Goal: Find specific page/section: Find specific page/section

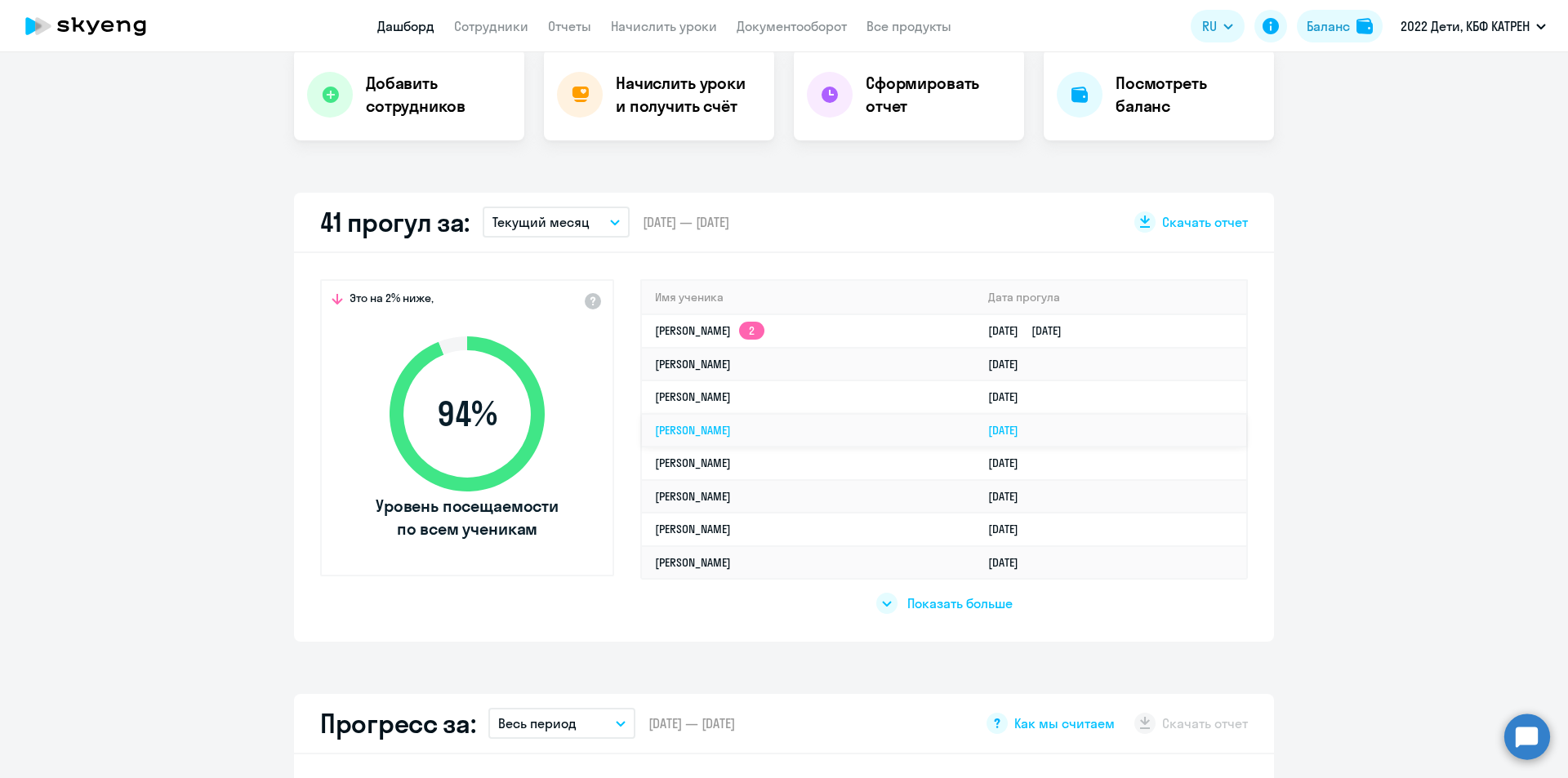
scroll to position [408, 0]
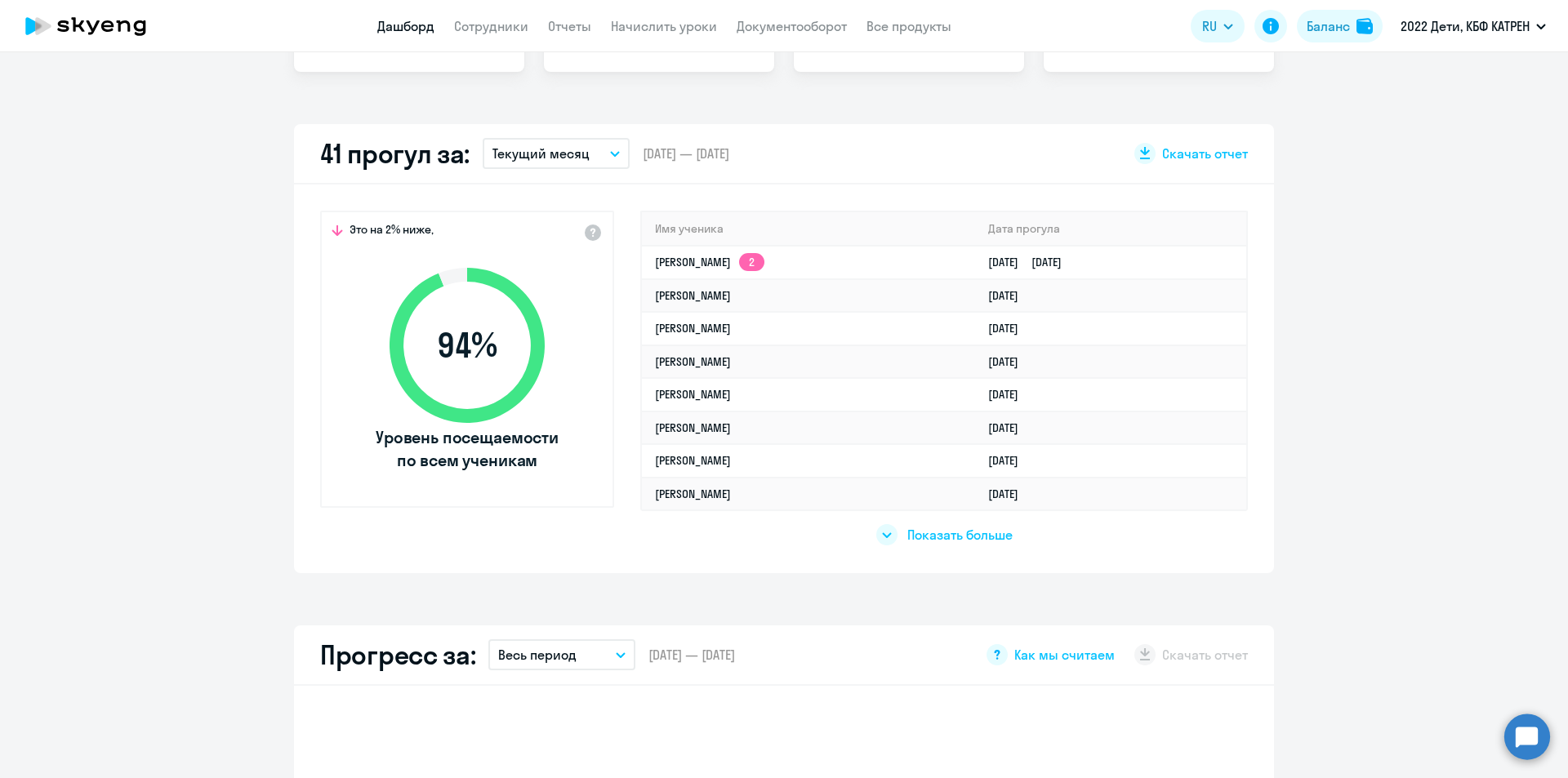
click at [927, 540] on span "Показать больше" at bounding box center [959, 535] width 106 height 18
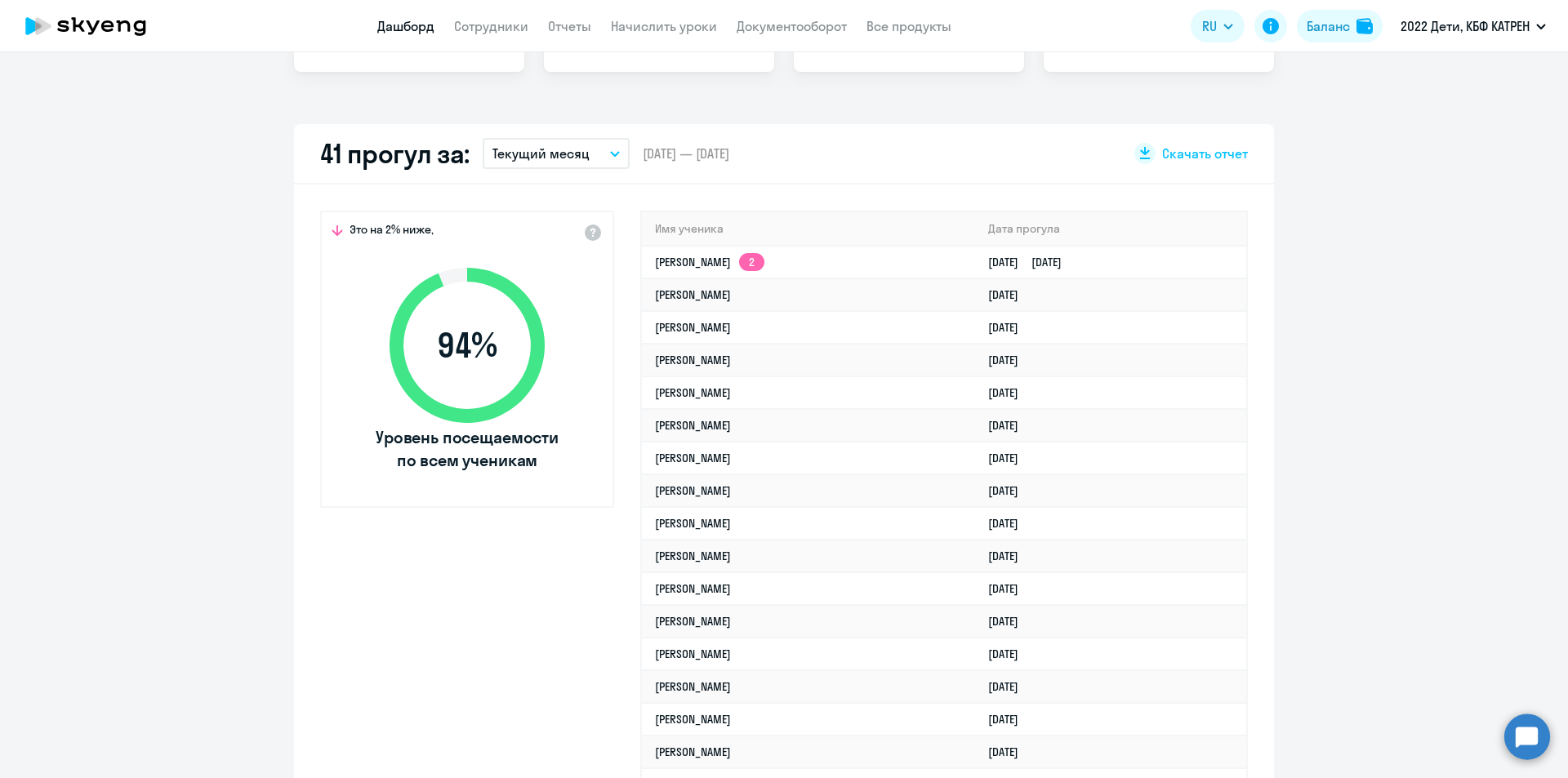
click at [1532, 736] on circle at bounding box center [1526, 735] width 46 height 46
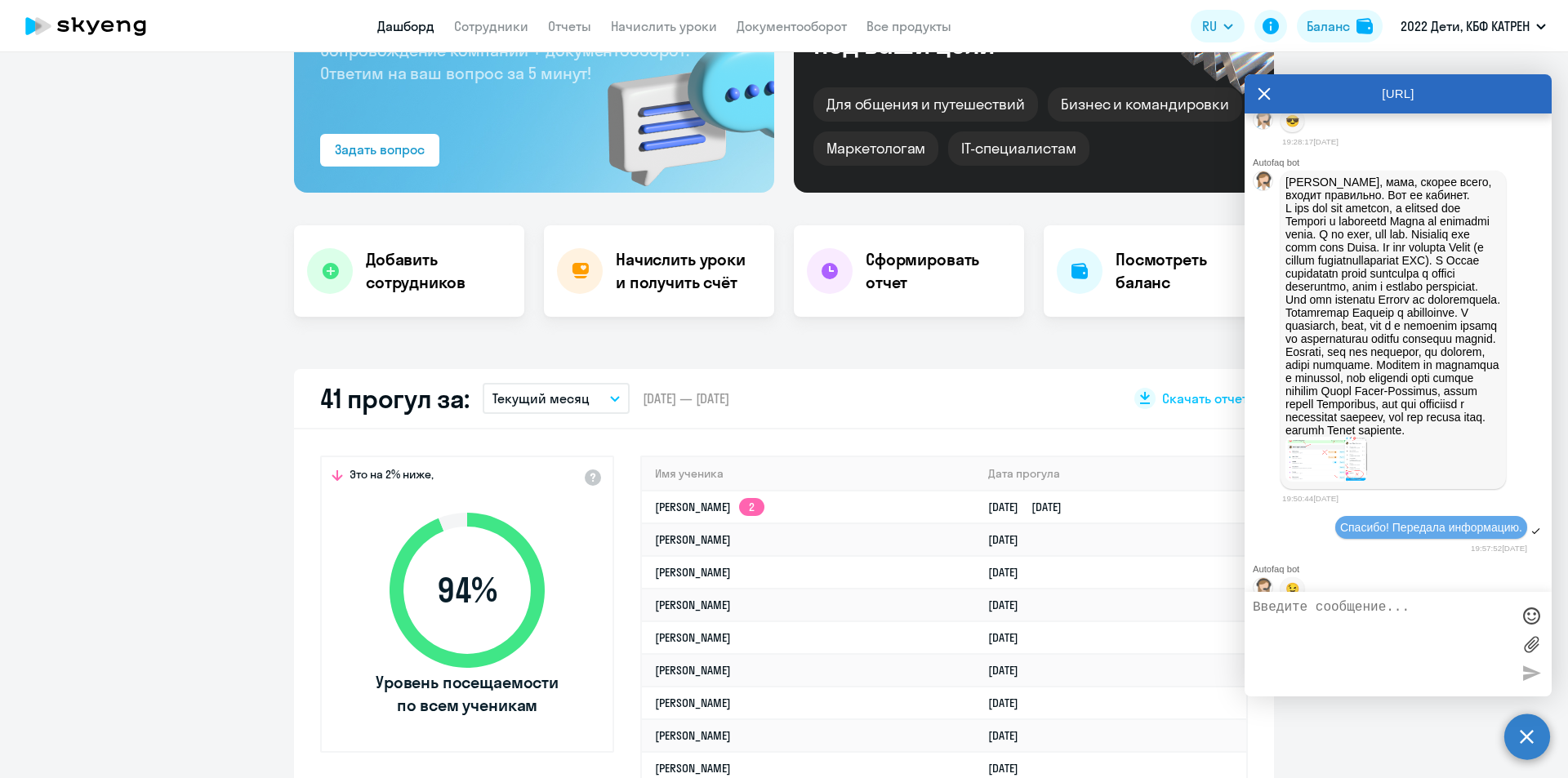
scroll to position [41850, 0]
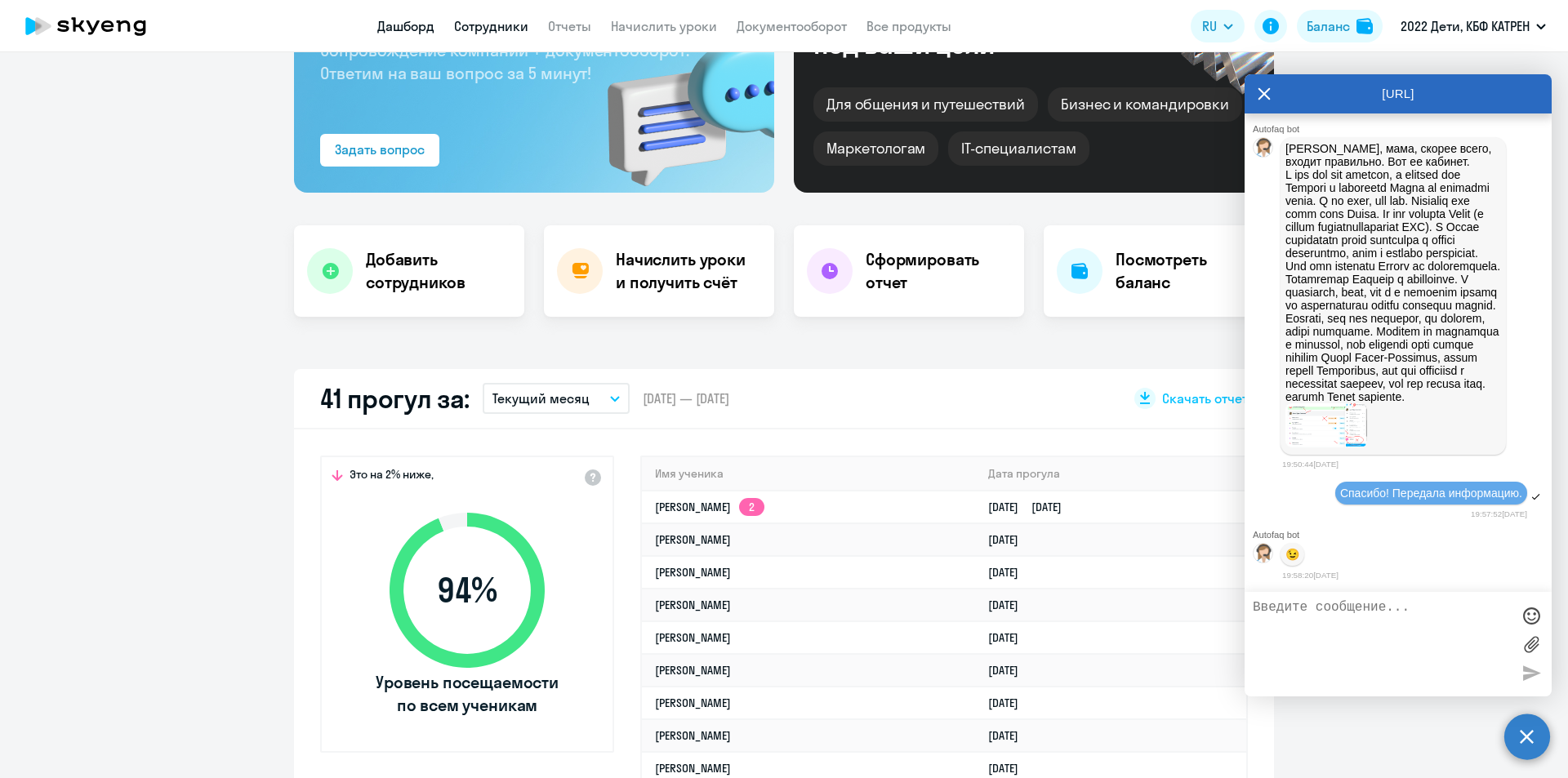
click at [506, 20] on link "Сотрудники" at bounding box center [490, 26] width 75 height 16
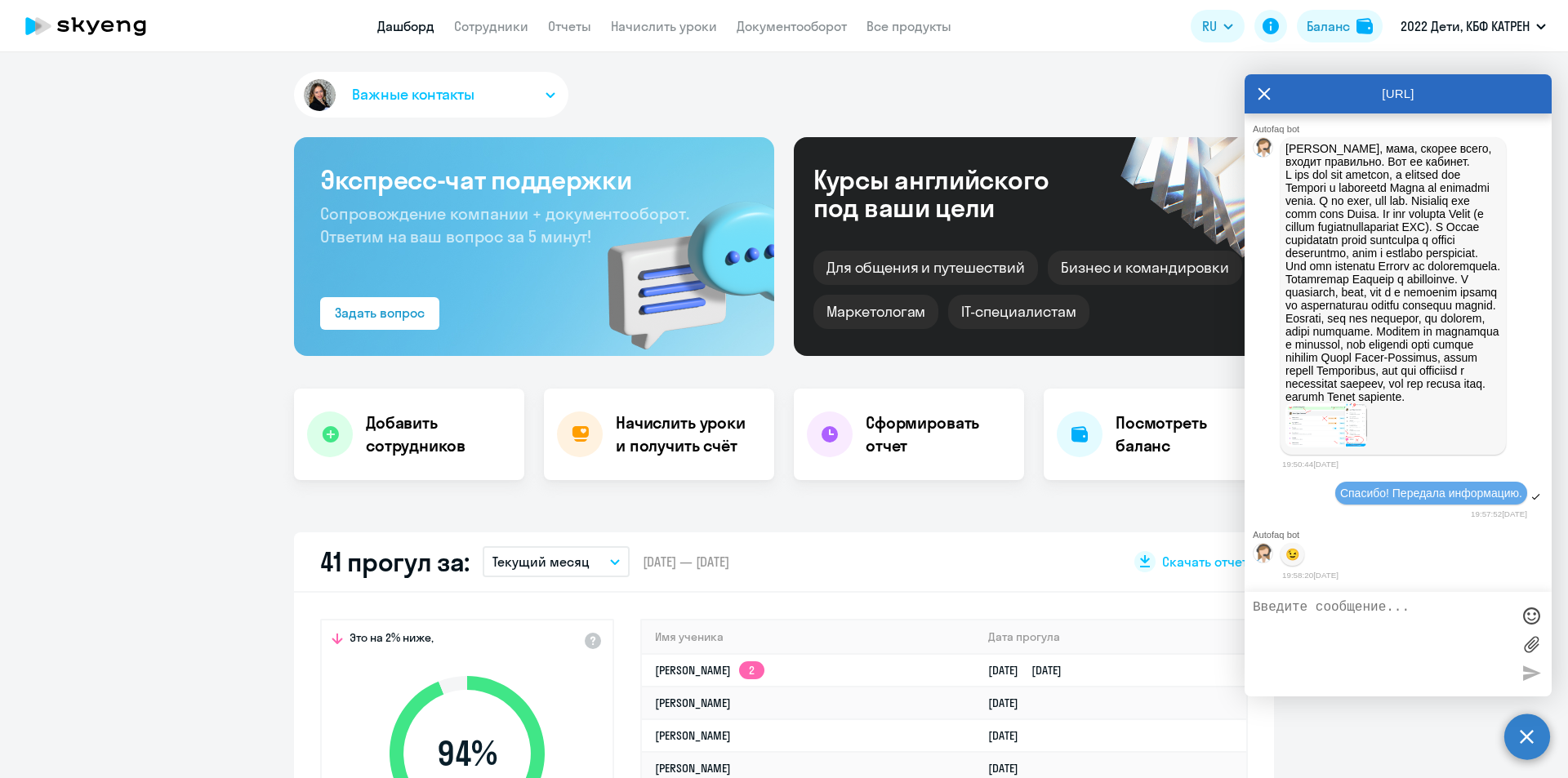
select select "30"
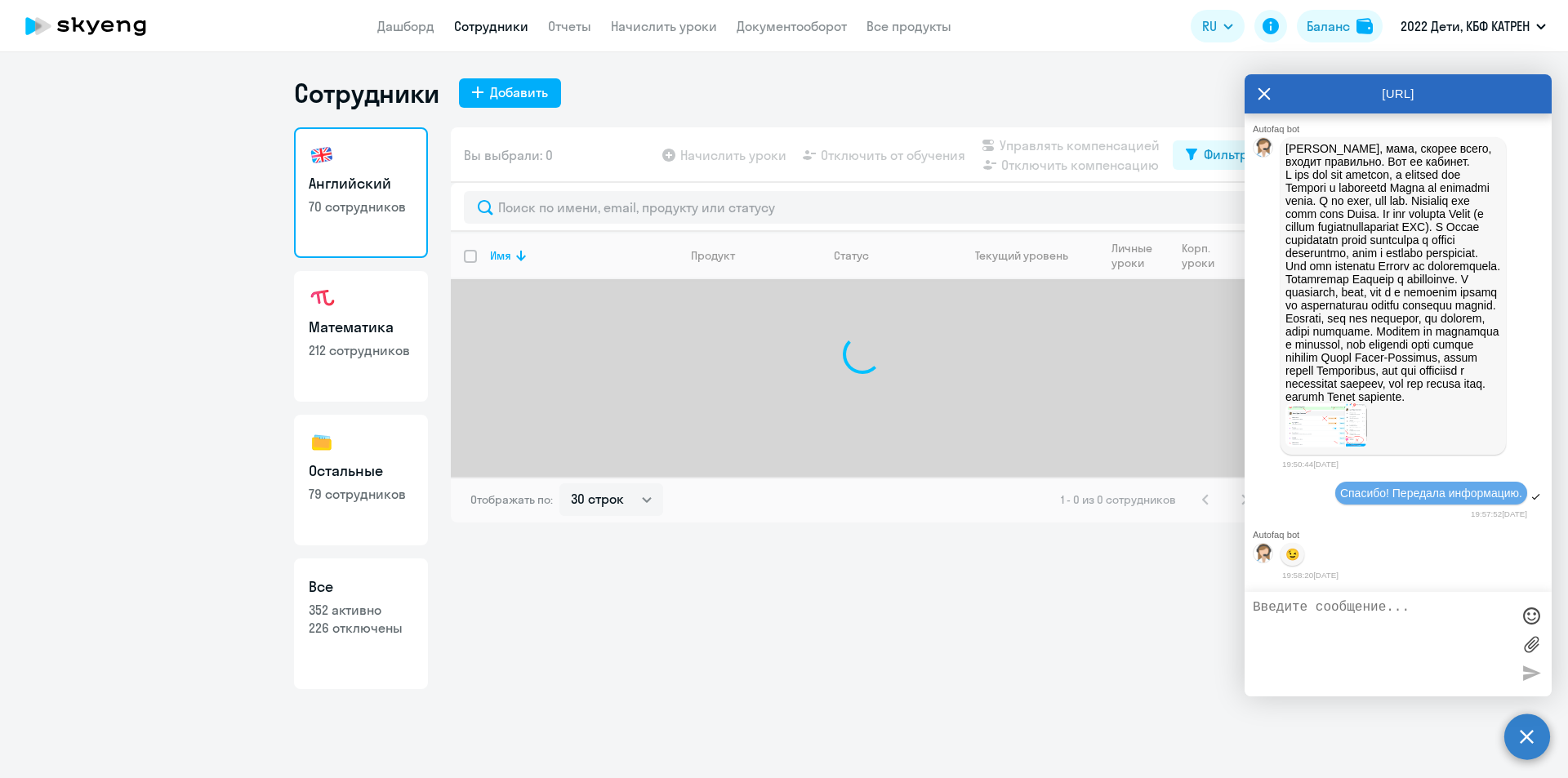
click at [360, 587] on h3 "Все" at bounding box center [361, 587] width 105 height 21
select select "30"
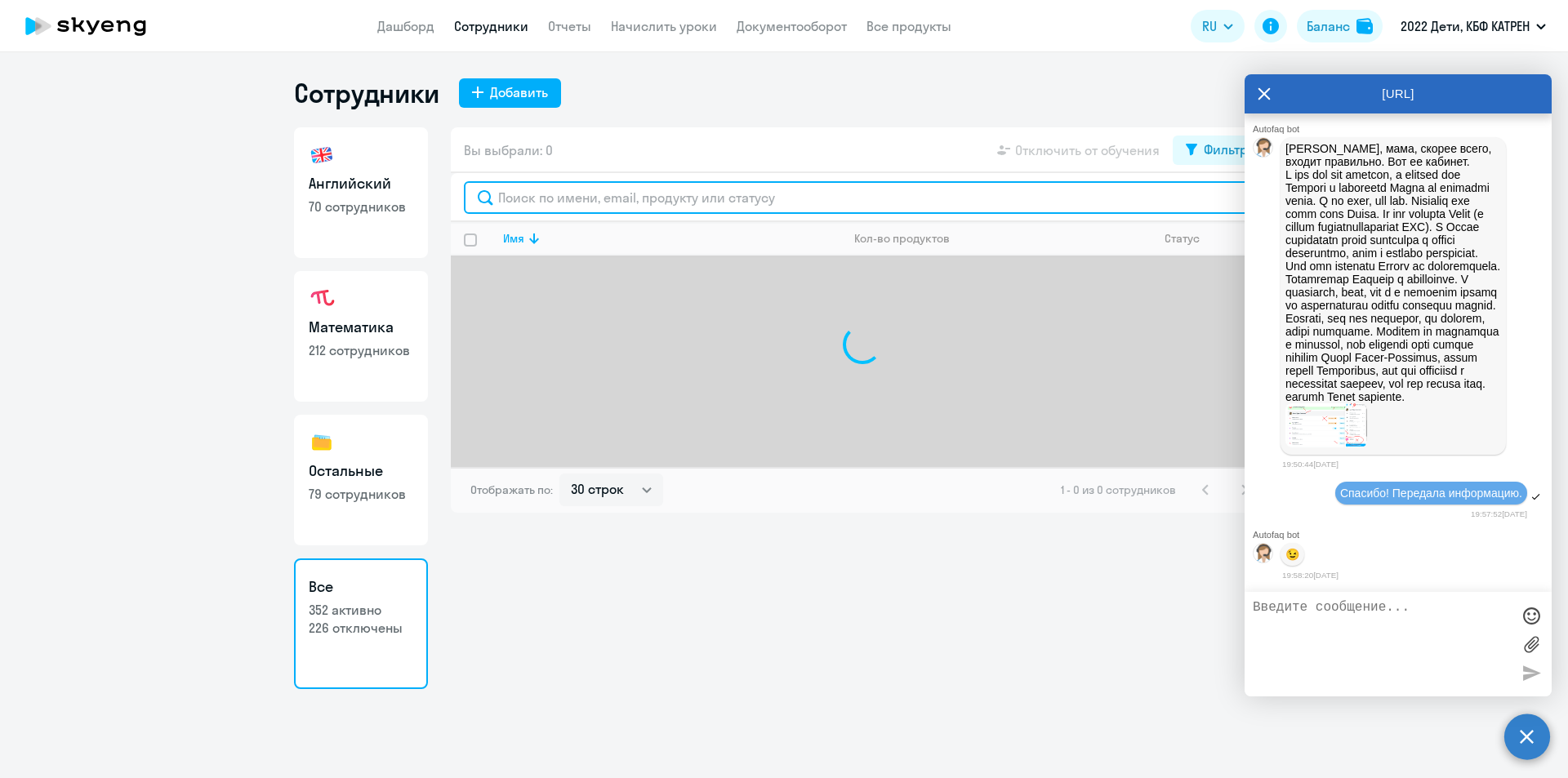
click at [612, 189] on input "text" at bounding box center [862, 198] width 797 height 33
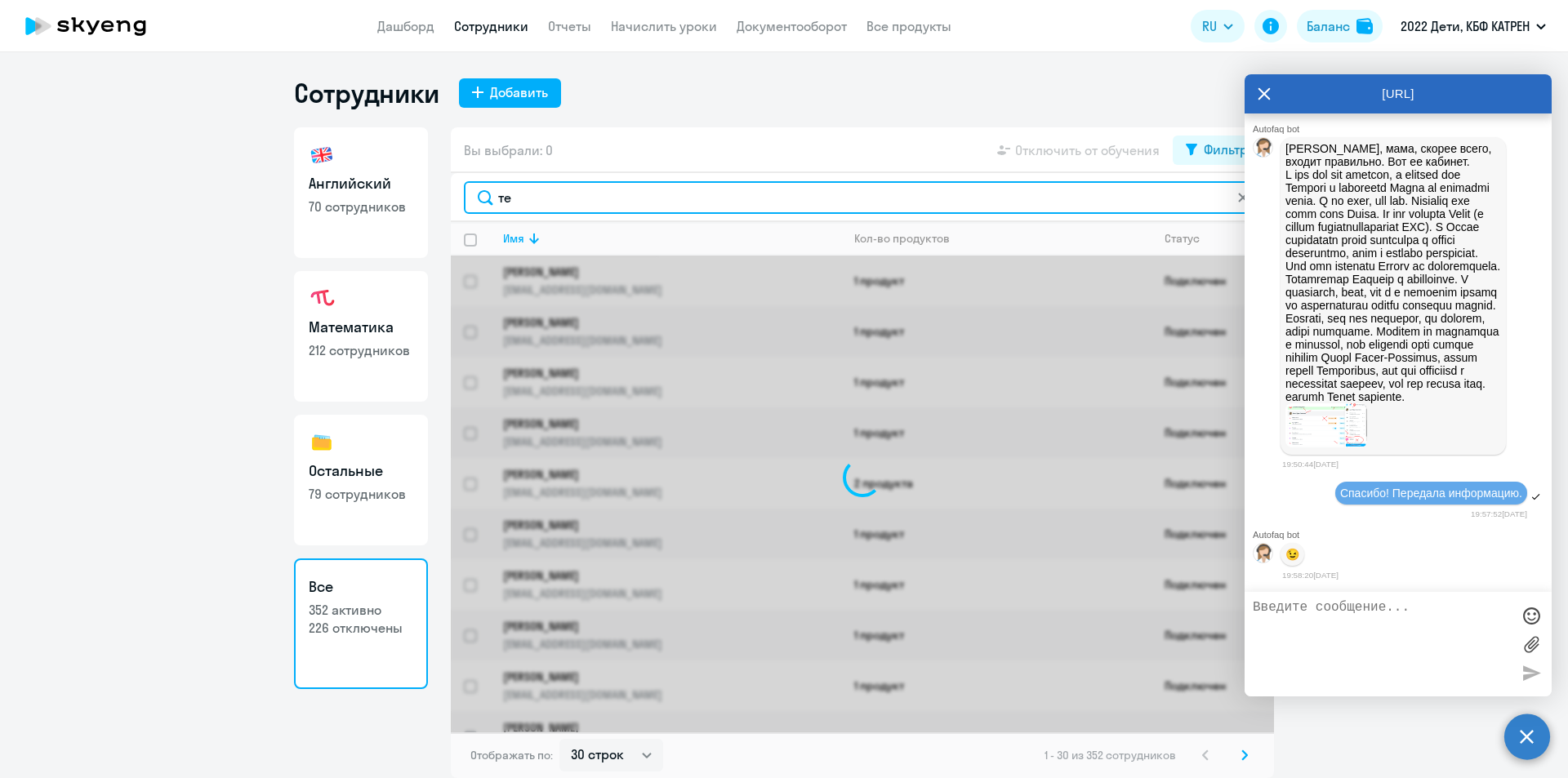
type input "тел"
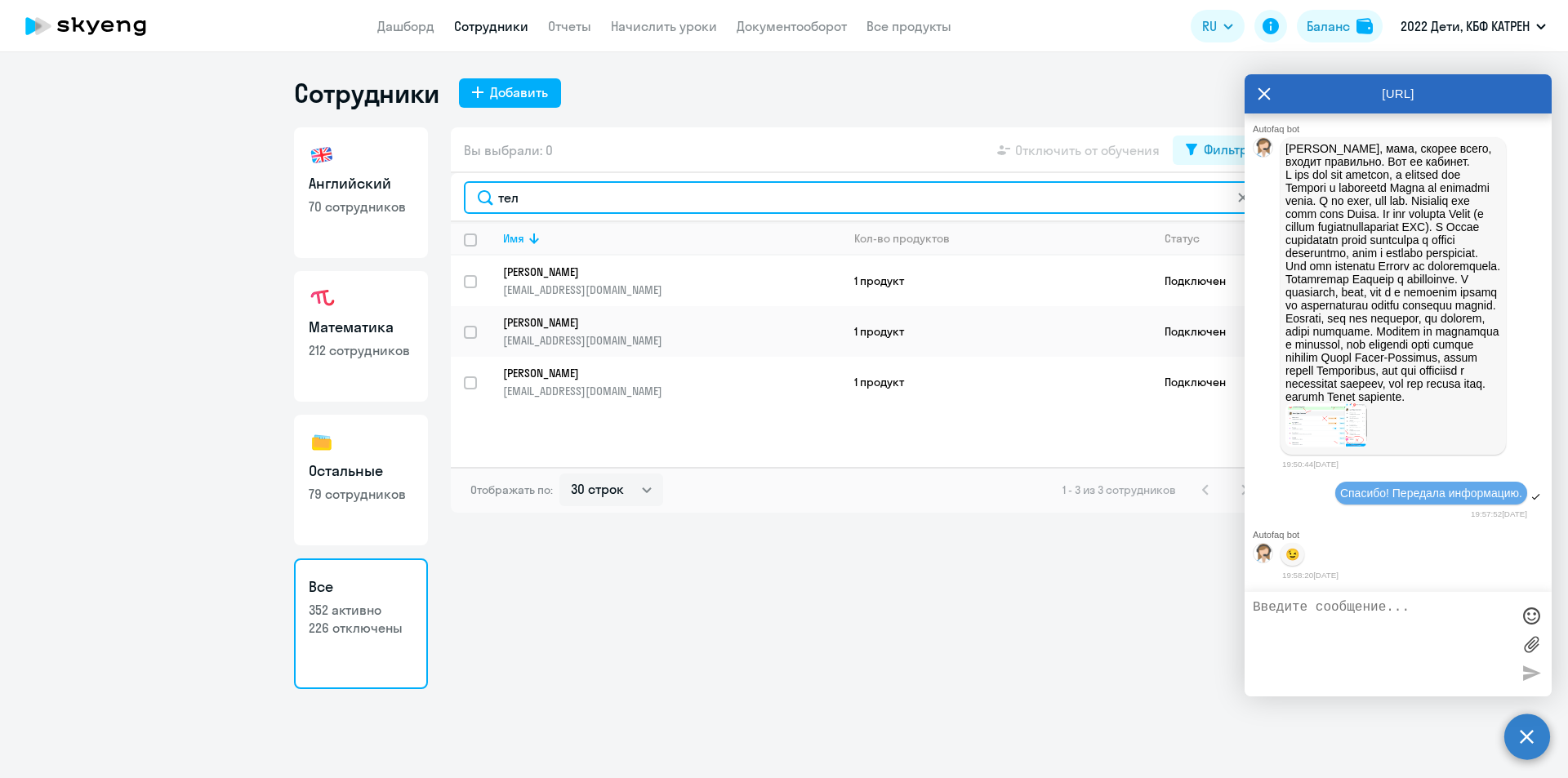
click at [477, 198] on input "тел" at bounding box center [862, 198] width 797 height 33
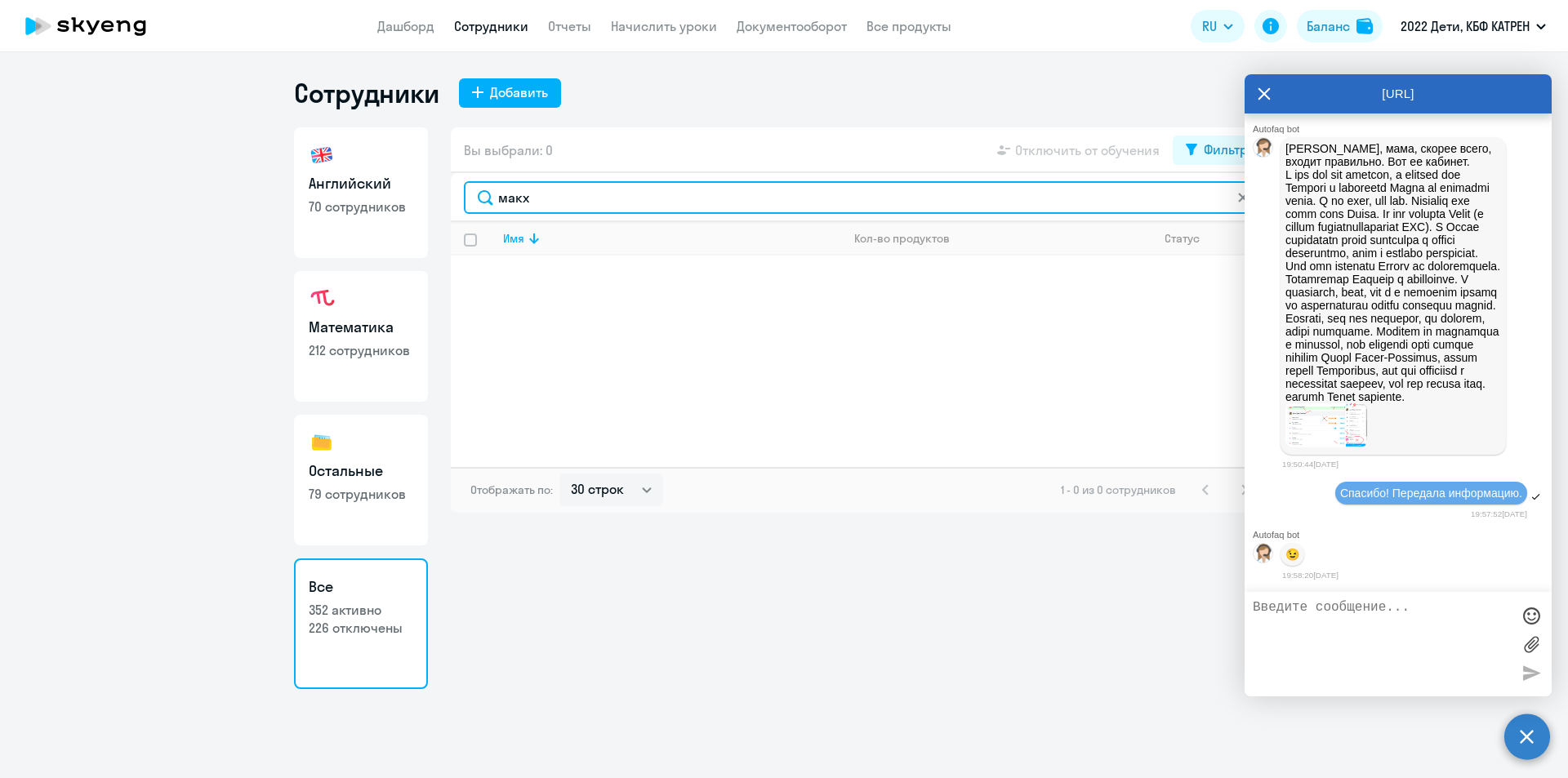
drag, startPoint x: 557, startPoint y: 200, endPoint x: 475, endPoint y: 200, distance: 82.0
click at [475, 200] on input "макх" at bounding box center [862, 198] width 797 height 33
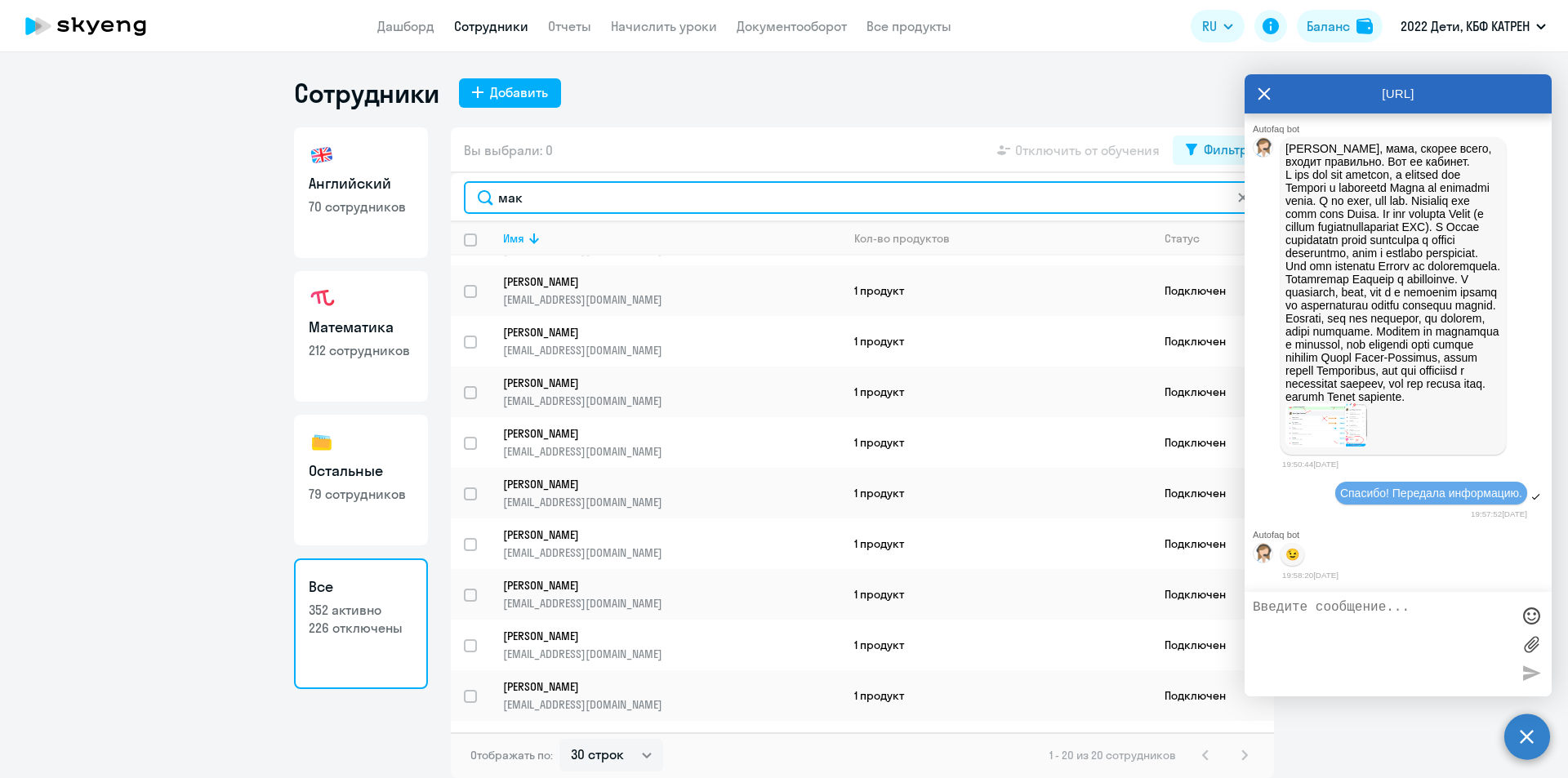
scroll to position [245, 0]
type input "м"
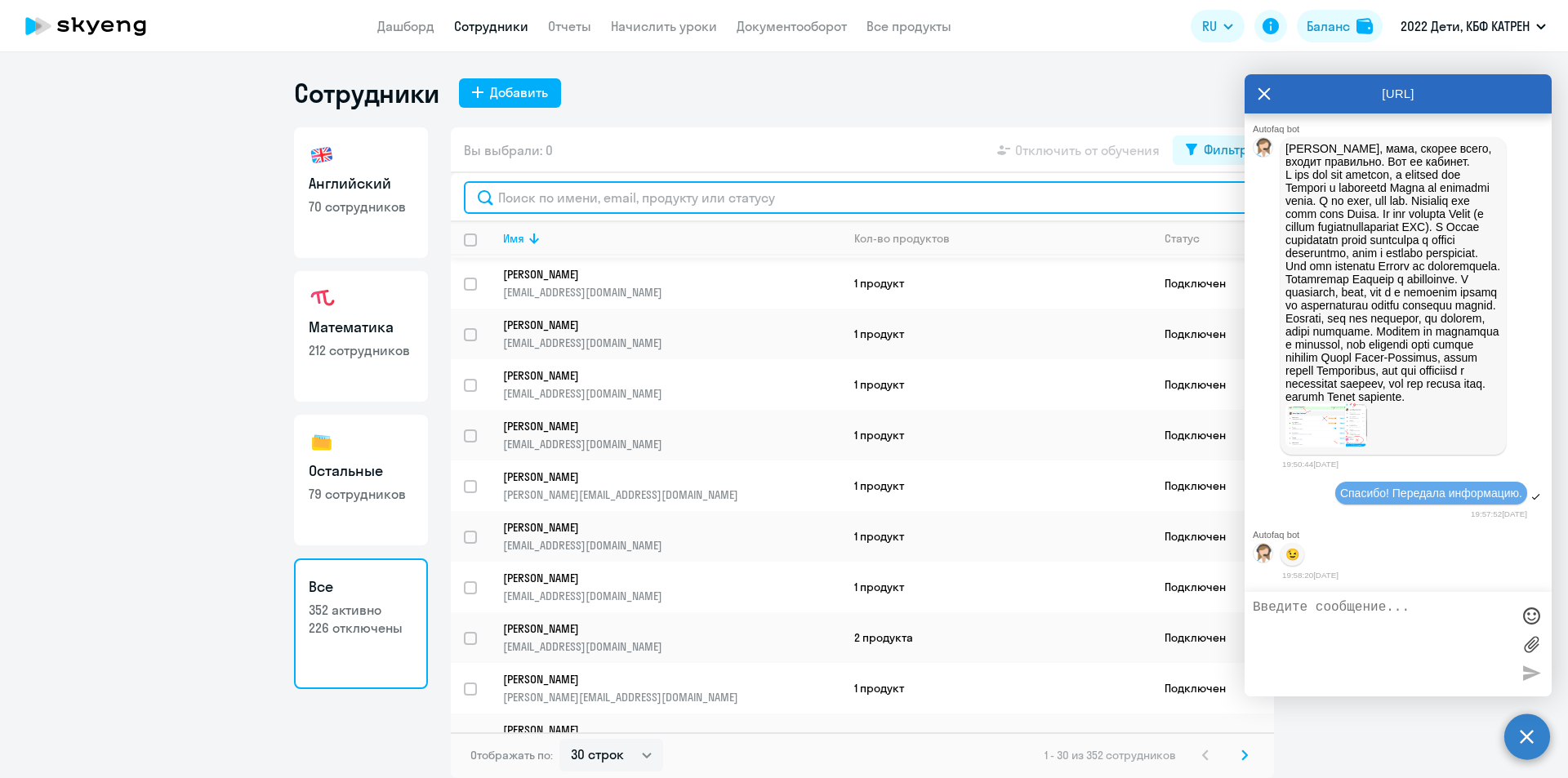
scroll to position [1042, 0]
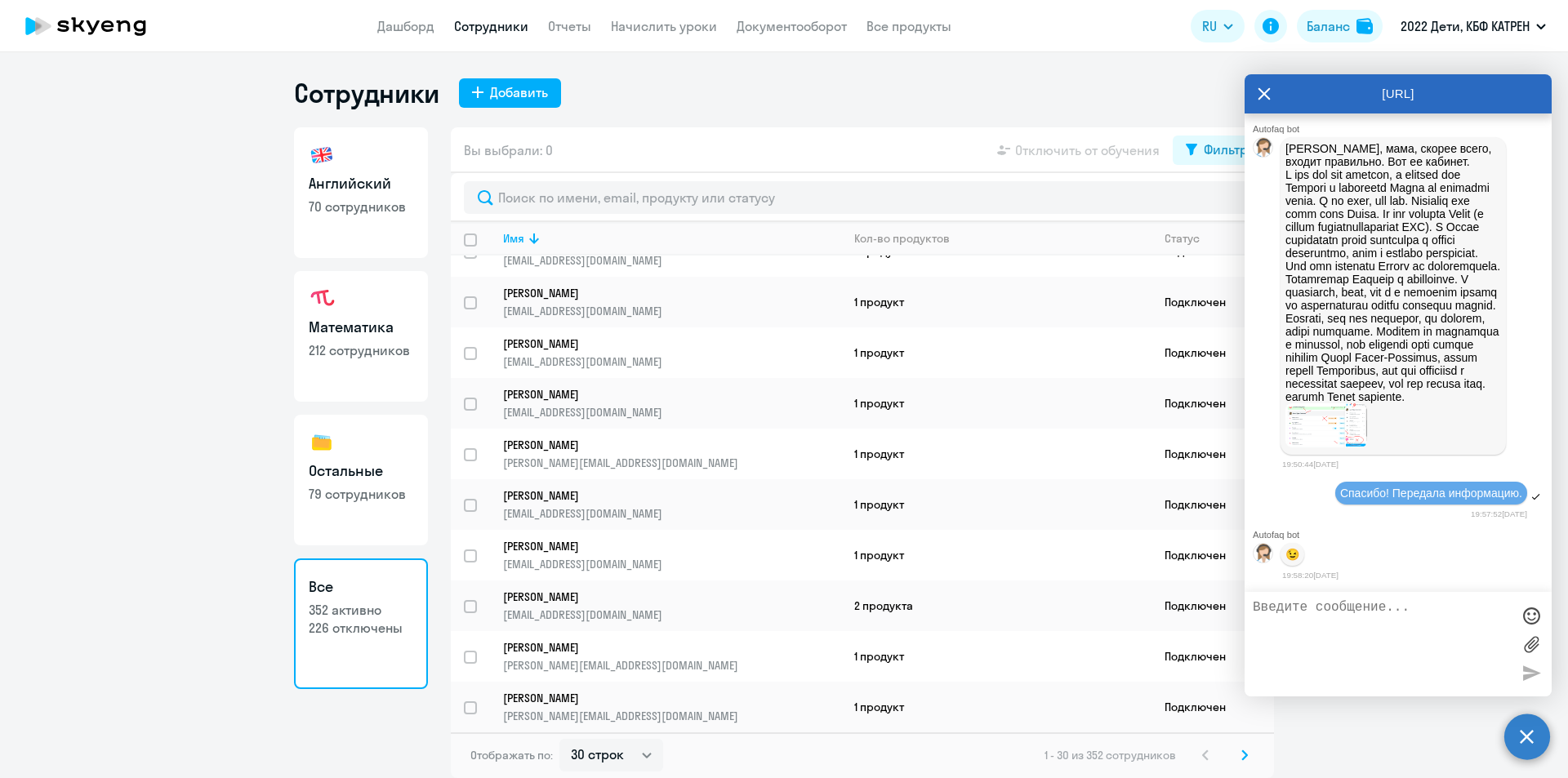
click at [914, 746] on div "Отображать по: 30 строк 50 строк 100 строк 1 - 30 из 352 сотрудников" at bounding box center [862, 755] width 823 height 46
click at [647, 755] on select "30 строк 50 строк 100 строк" at bounding box center [611, 755] width 104 height 33
select select "100"
click at [559, 738] on select "30 строк 50 строк 100 строк" at bounding box center [611, 755] width 104 height 33
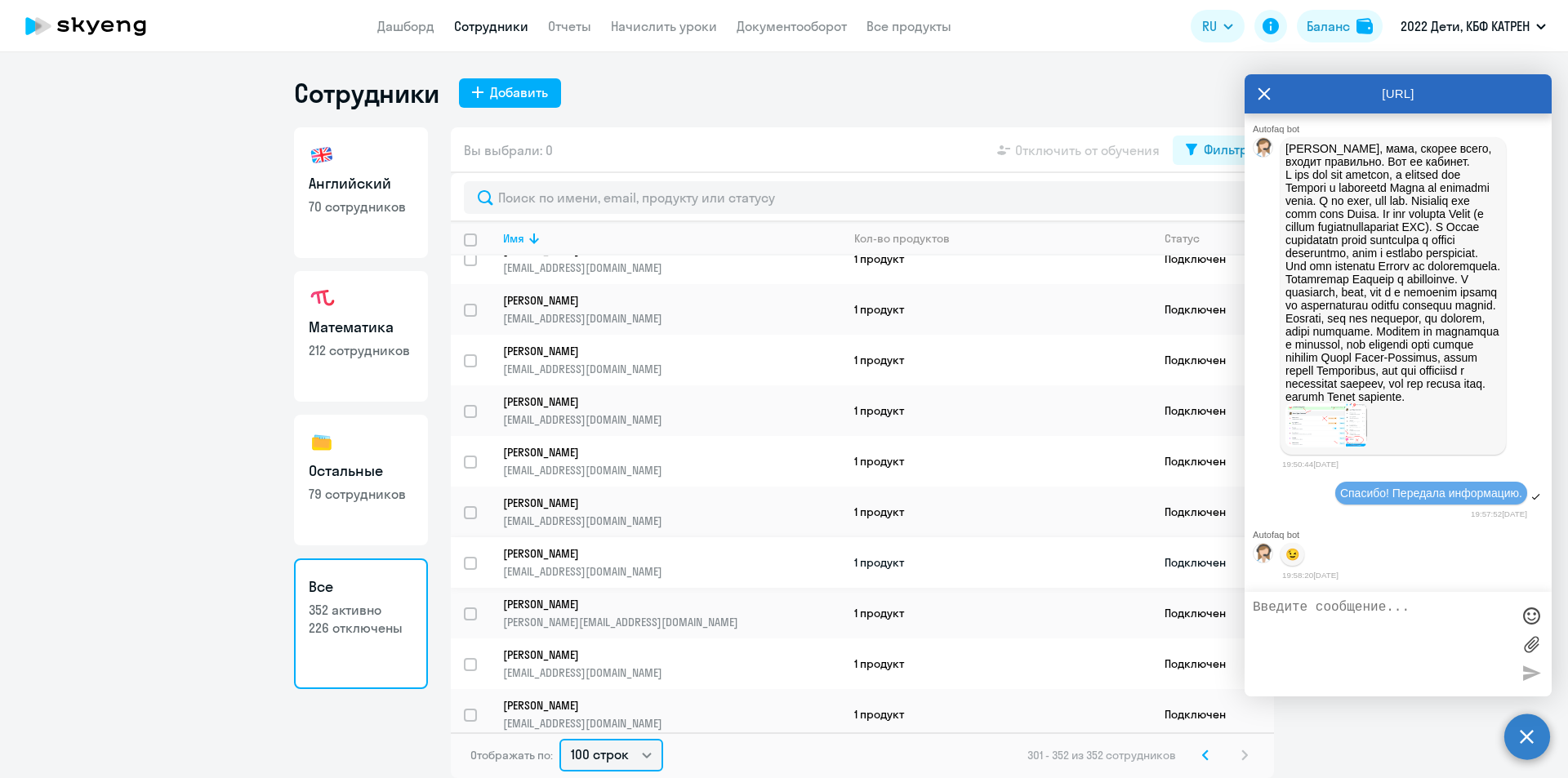
scroll to position [2155, 0]
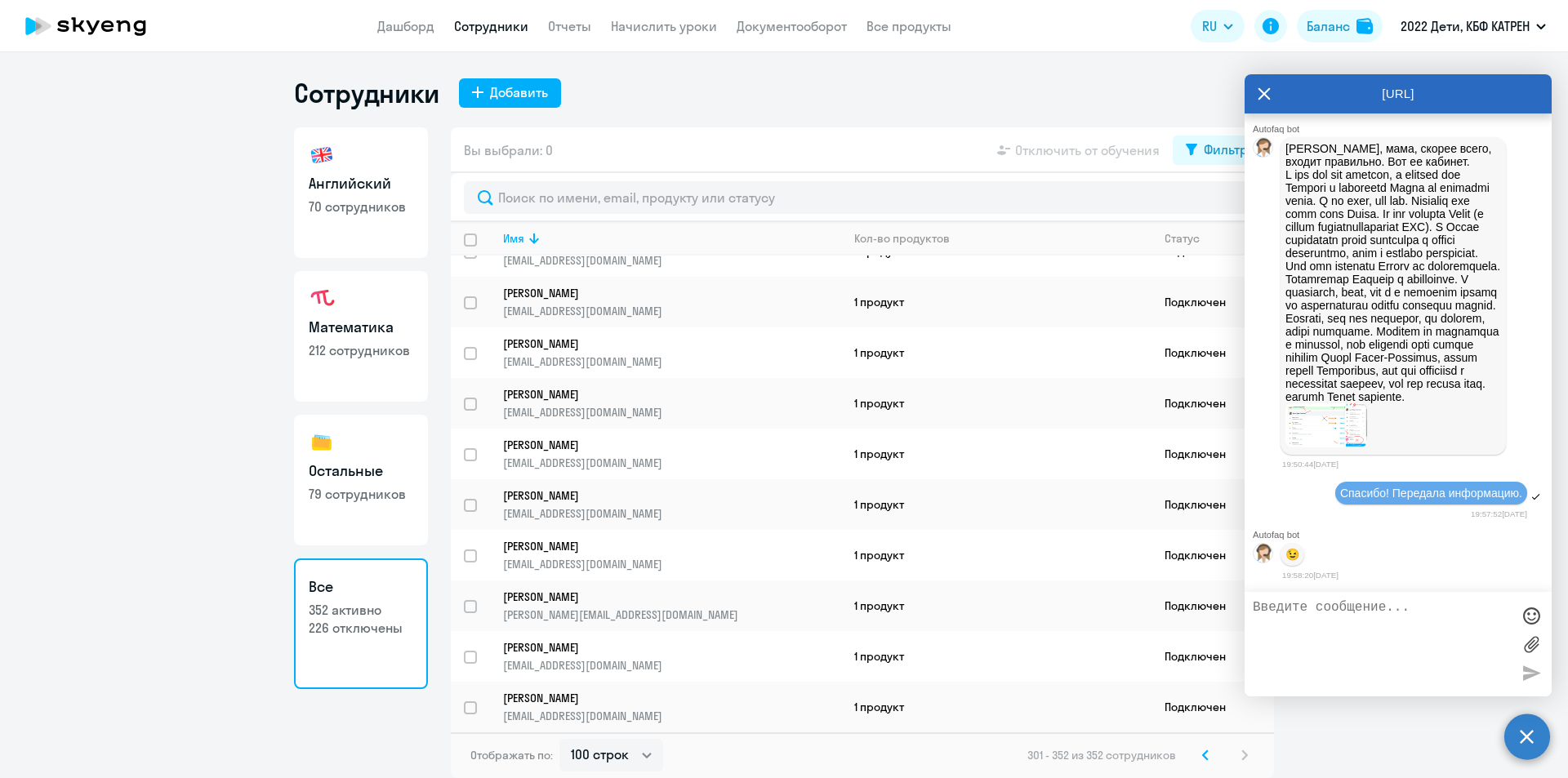
click at [1204, 752] on icon at bounding box center [1205, 755] width 7 height 12
click at [1203, 755] on icon at bounding box center [1205, 754] width 5 height 9
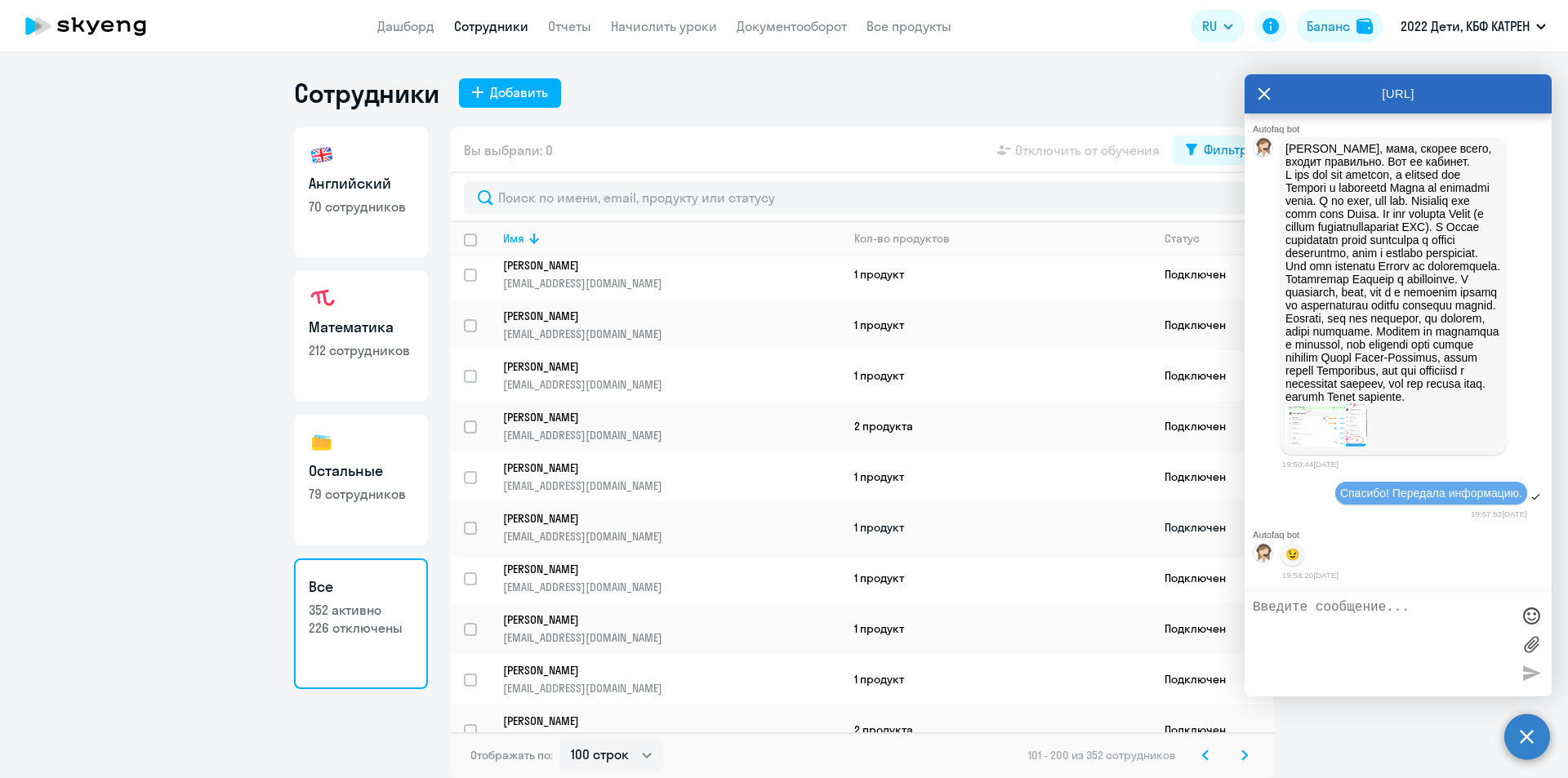
scroll to position [3849, 0]
click at [1209, 753] on svg-icon at bounding box center [1205, 755] width 19 height 19
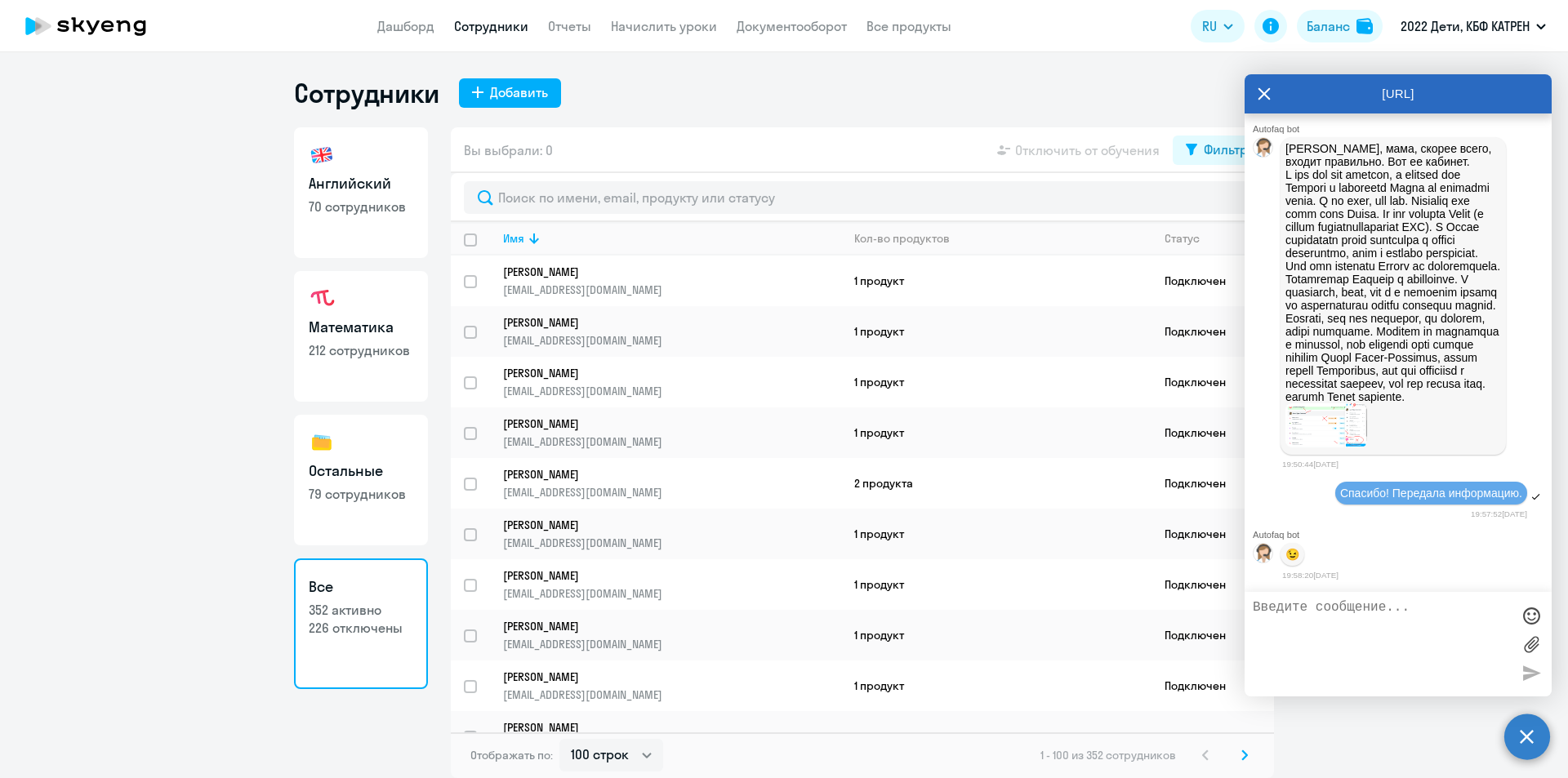
click at [1228, 755] on div "1 - 100 из 352 сотрудников" at bounding box center [1146, 755] width 214 height 19
click at [1241, 758] on icon at bounding box center [1244, 755] width 7 height 12
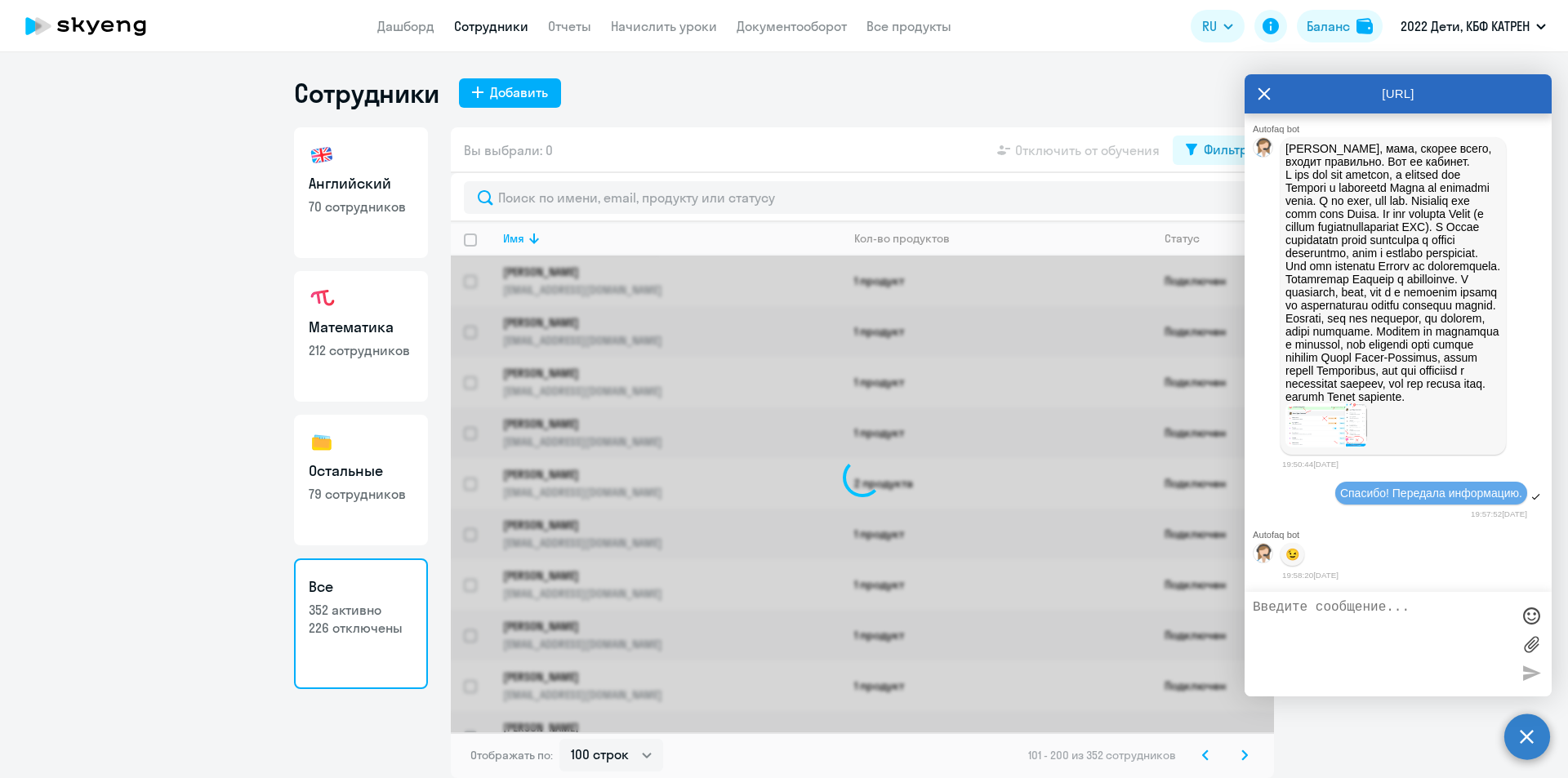
click at [1244, 758] on icon at bounding box center [1243, 754] width 5 height 9
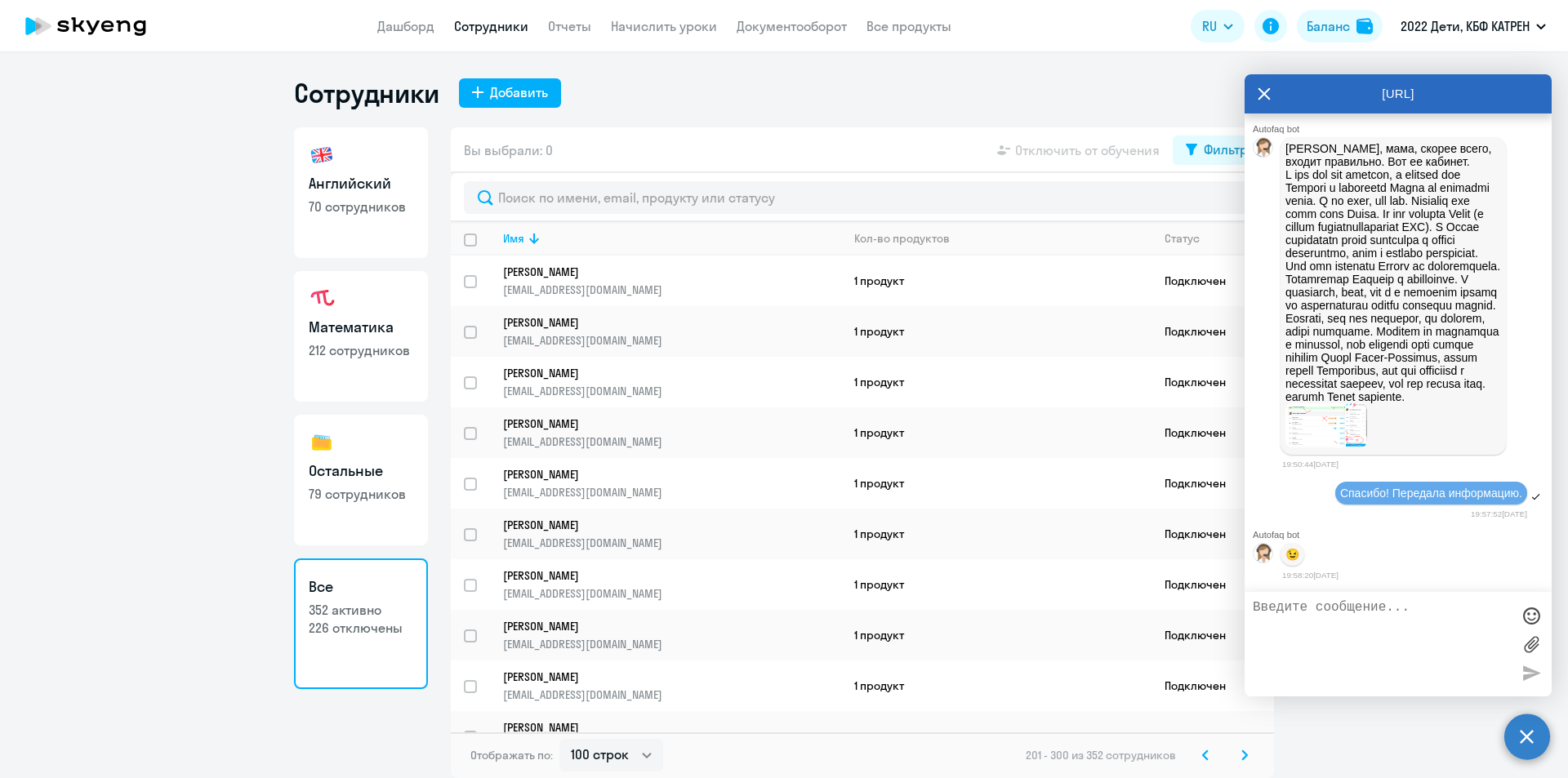
click at [1244, 758] on icon at bounding box center [1243, 754] width 5 height 9
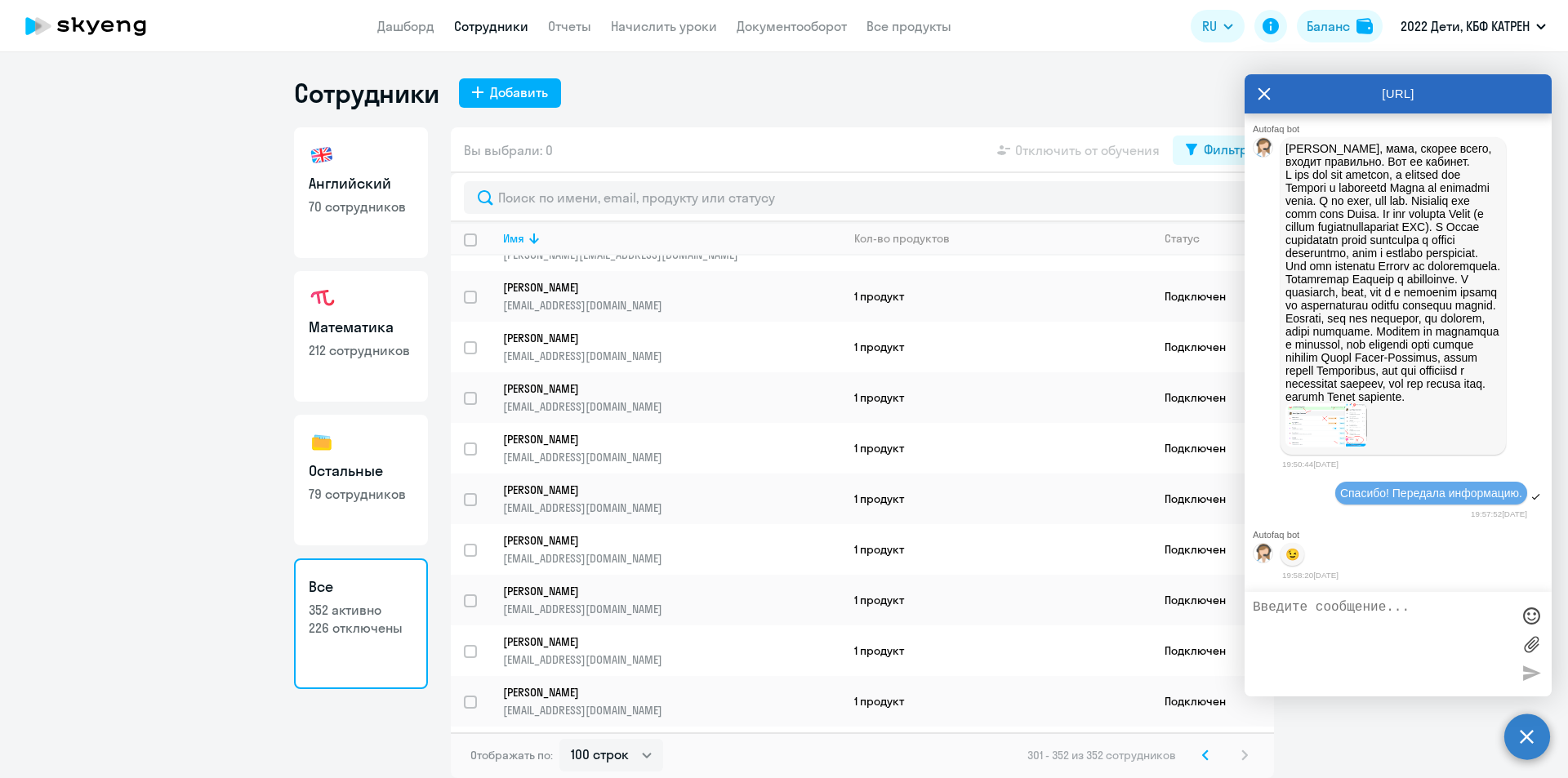
scroll to position [2155, 0]
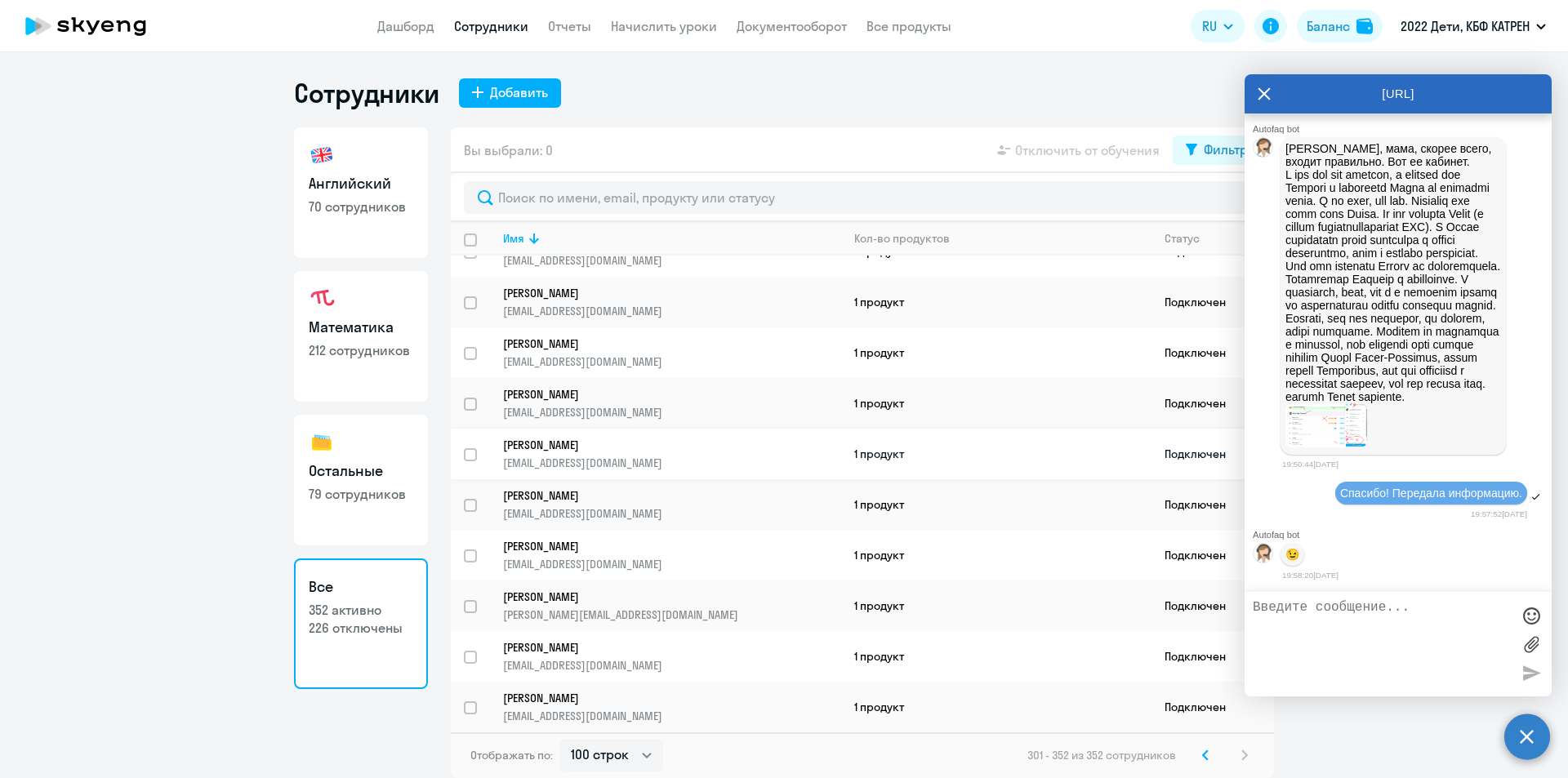
click at [630, 445] on p "[PERSON_NAME]" at bounding box center [660, 445] width 315 height 15
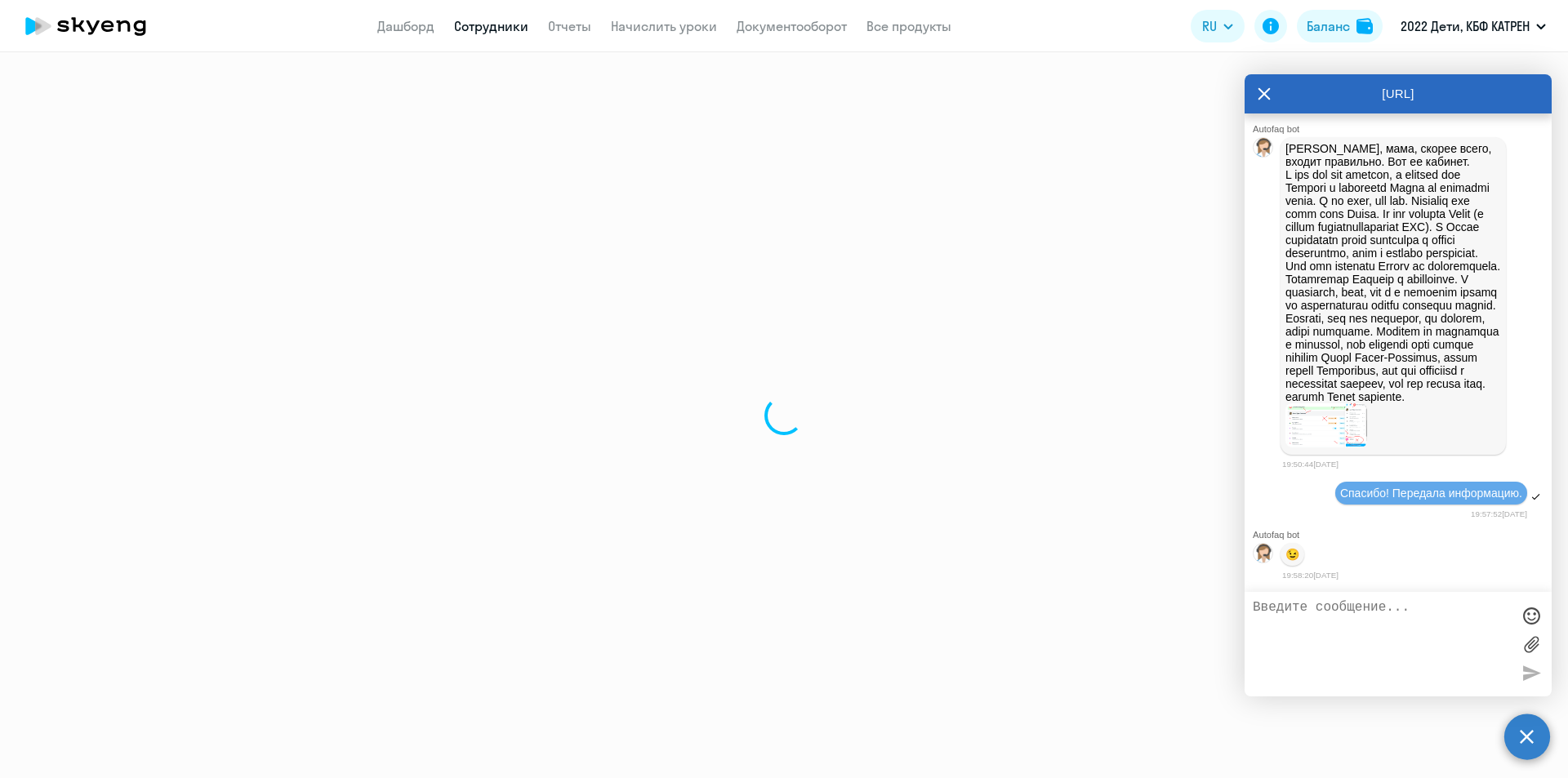
select select "others"
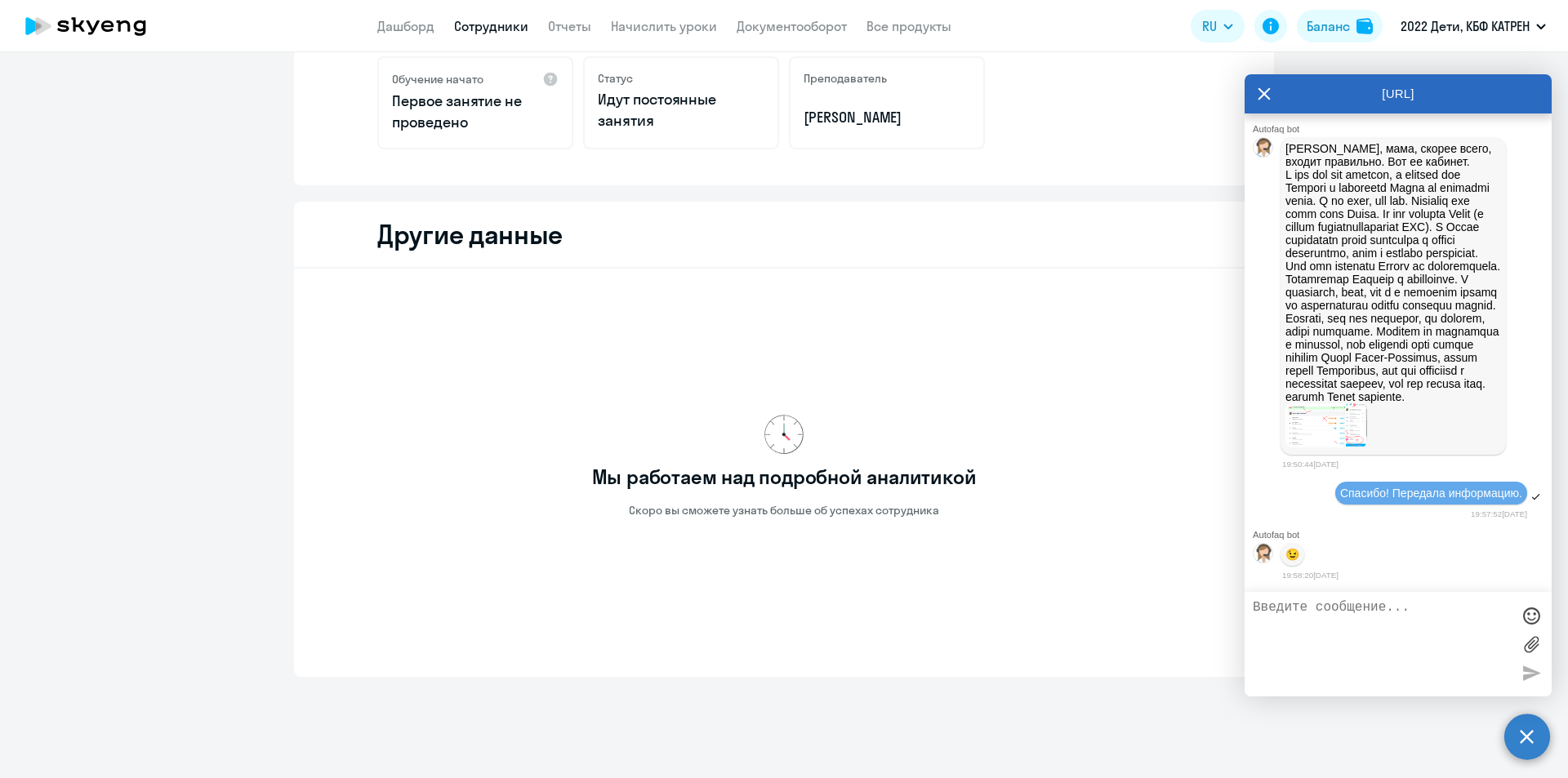
scroll to position [363, 0]
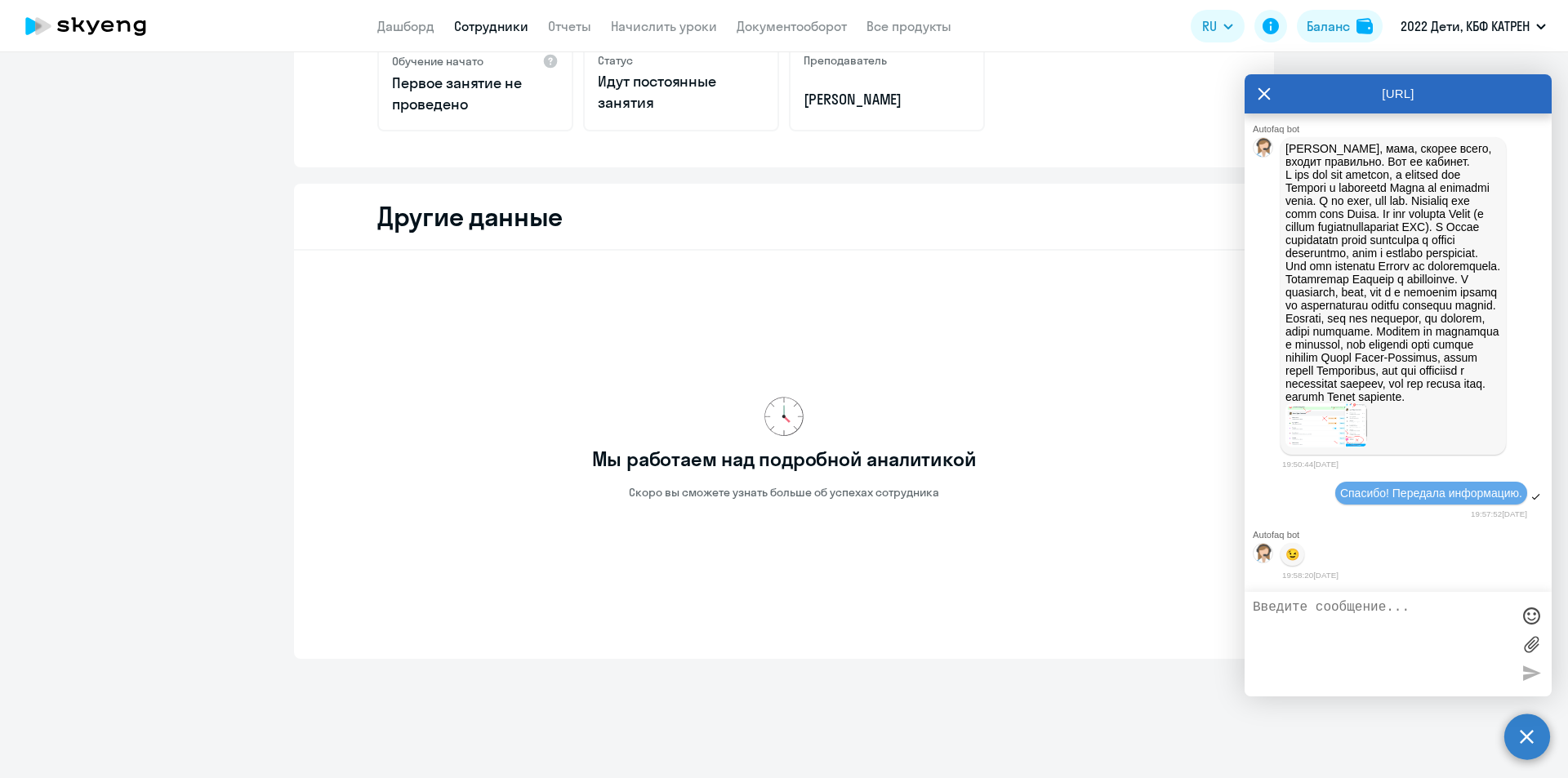
scroll to position [363, 0]
click at [474, 27] on link "Сотрудники" at bounding box center [490, 26] width 75 height 16
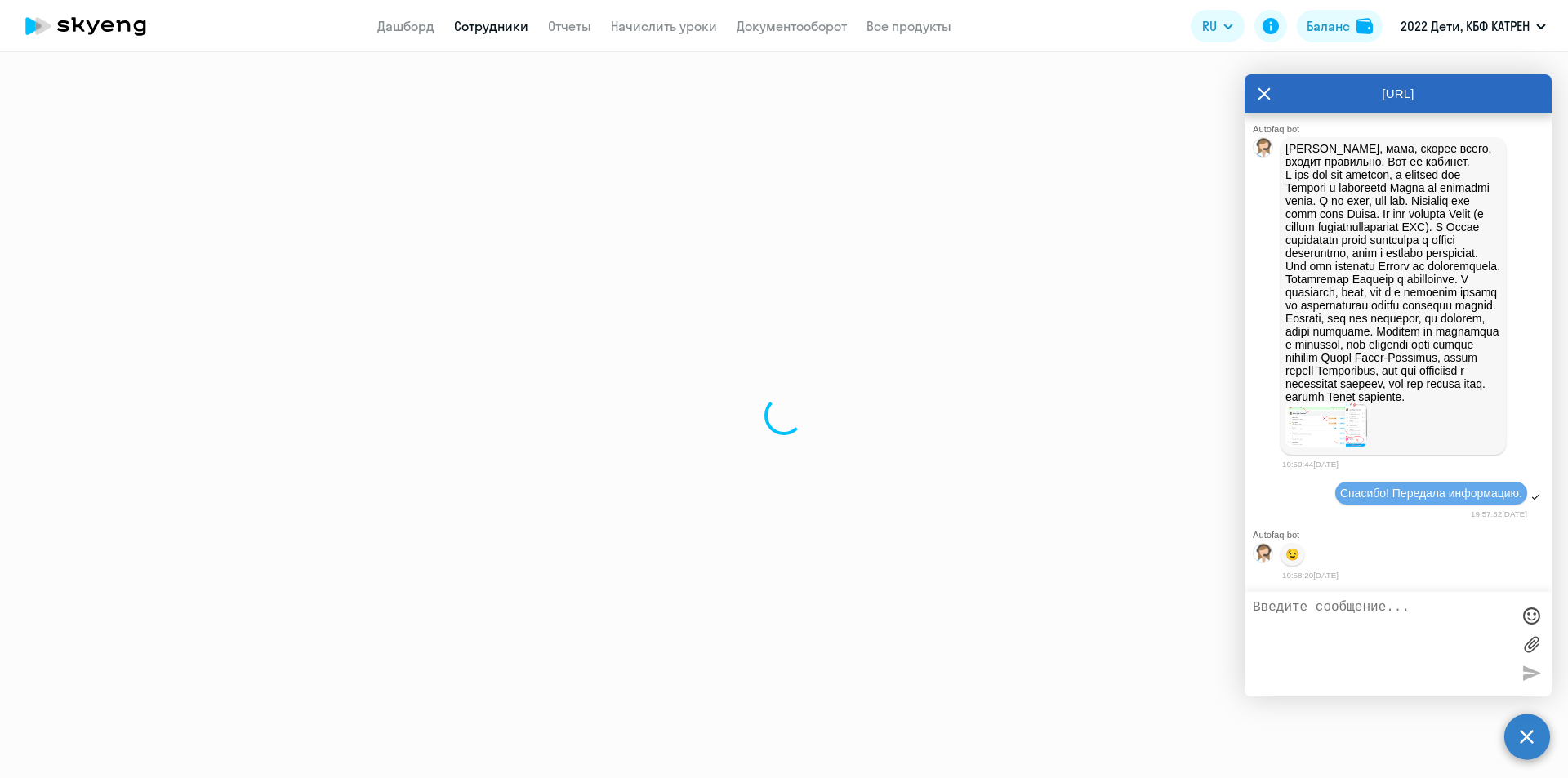
select select "30"
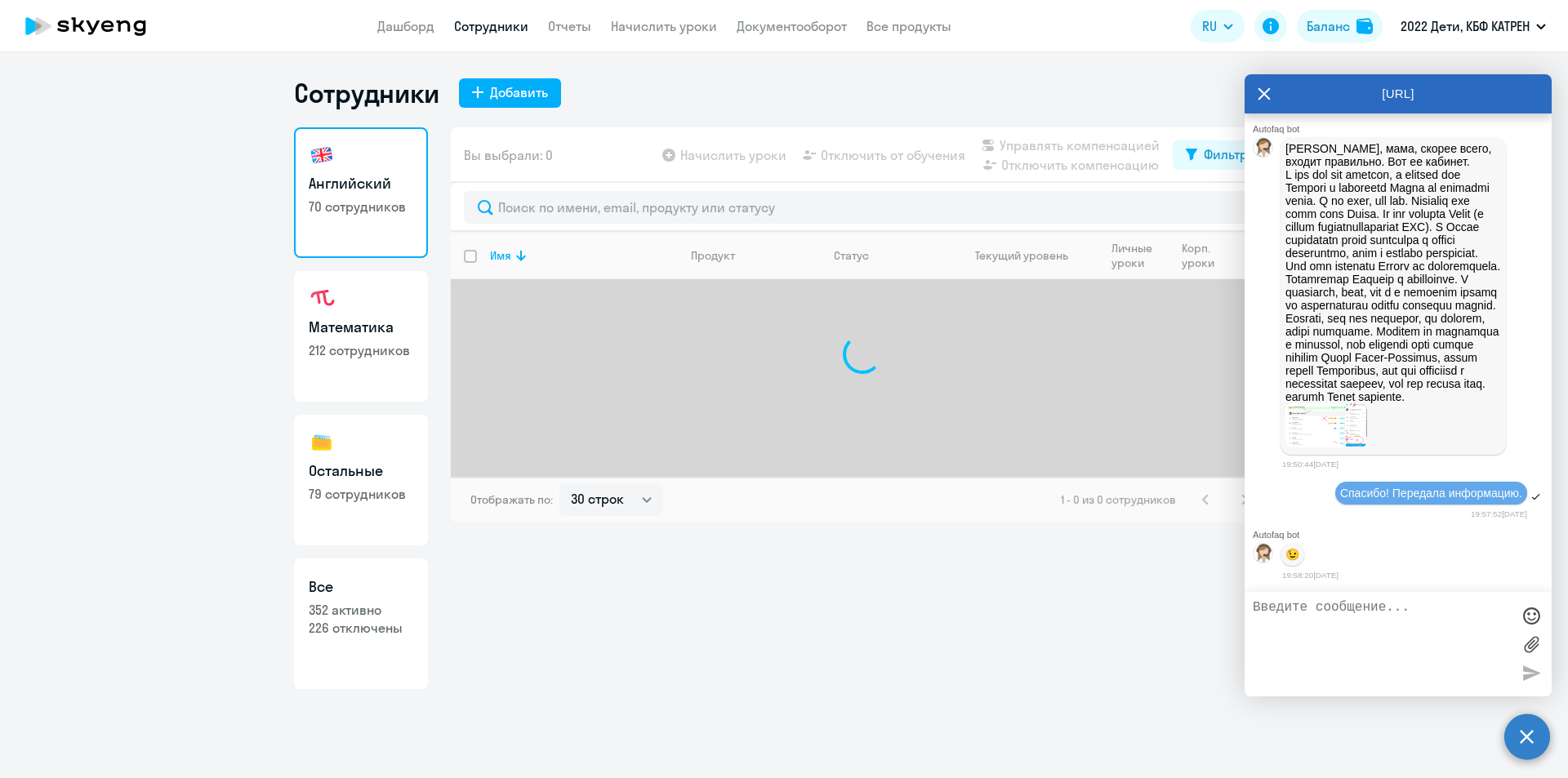
click at [370, 628] on p "226 отключены" at bounding box center [361, 628] width 105 height 18
select select "30"
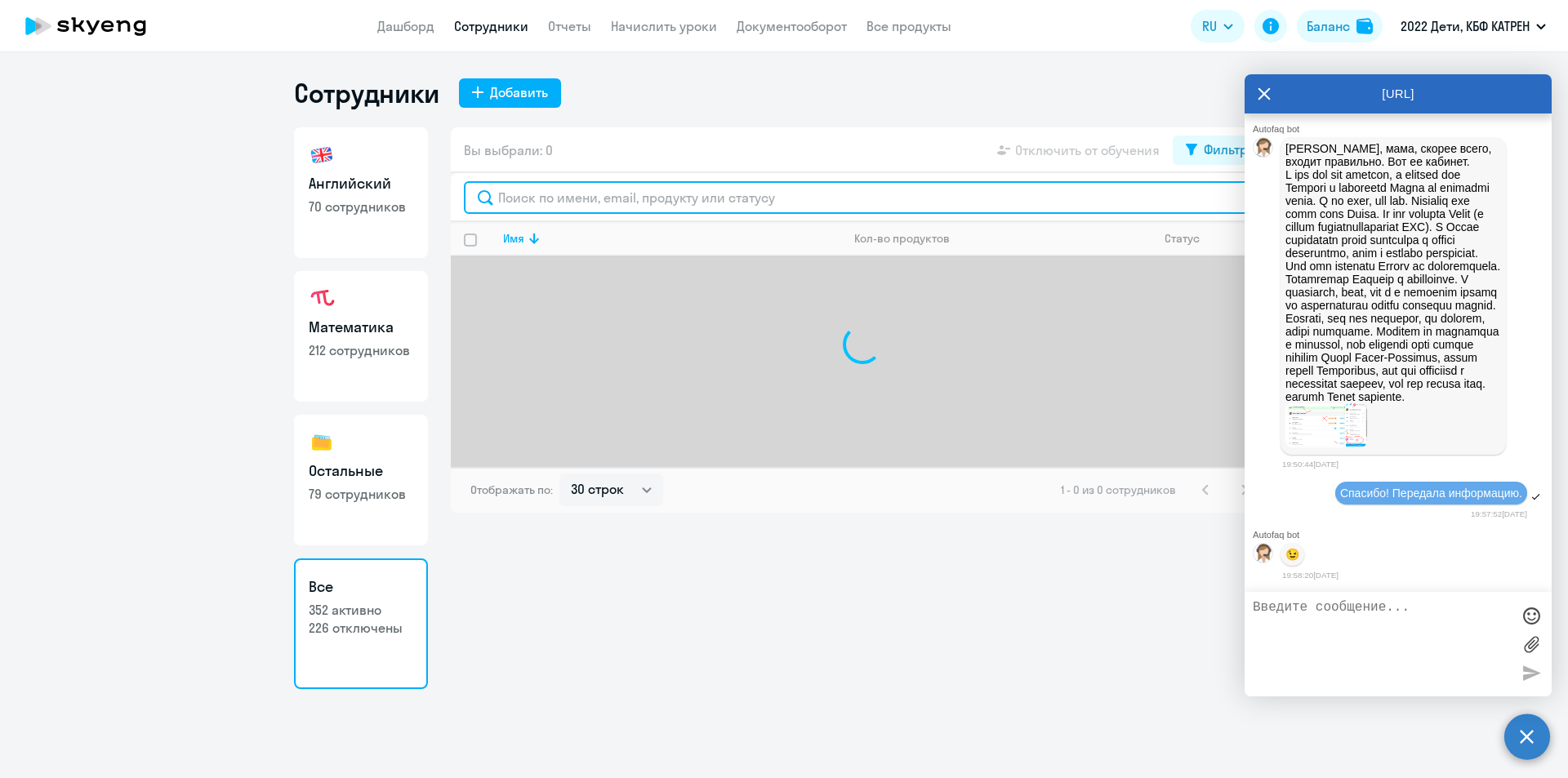
click at [583, 203] on input "text" at bounding box center [862, 198] width 797 height 33
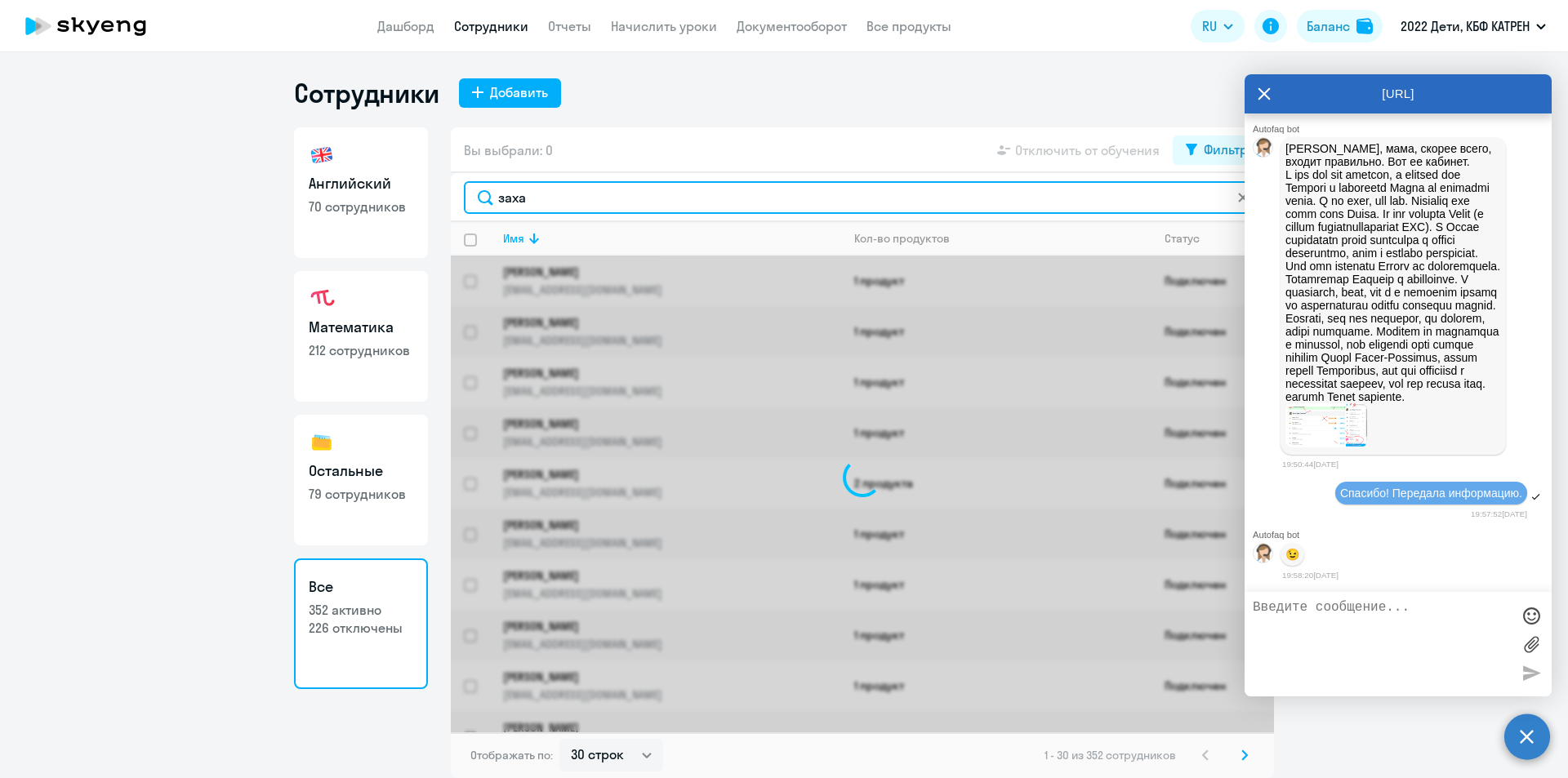
type input "[PERSON_NAME]"
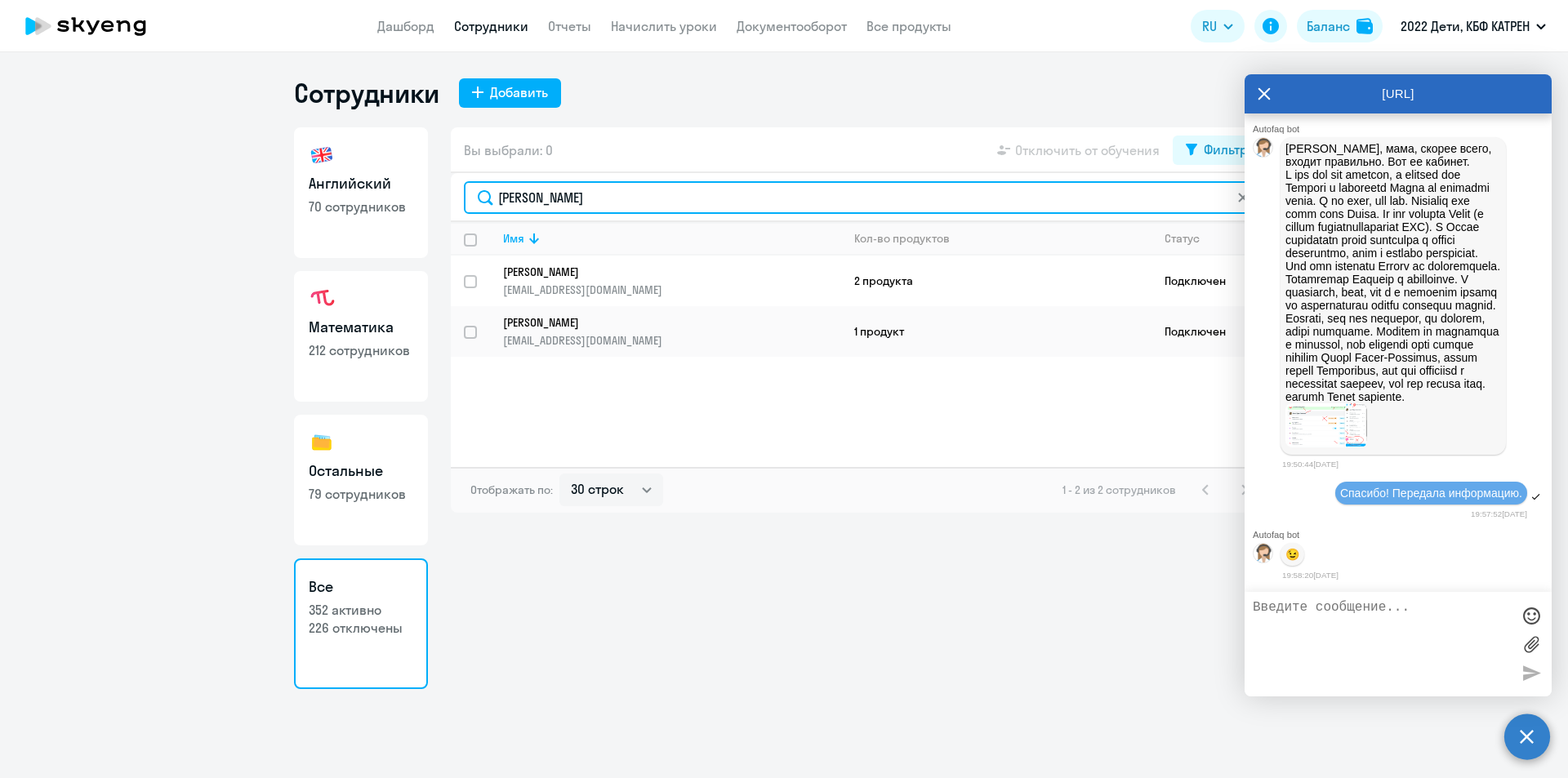
drag, startPoint x: 486, startPoint y: 202, endPoint x: 449, endPoint y: 204, distance: 37.1
click at [449, 204] on div "Английский 70 сотрудников Математика 212 сотрудников Остальные 79 сотрудников В…" at bounding box center [783, 408] width 980 height 562
